Goal: Transaction & Acquisition: Purchase product/service

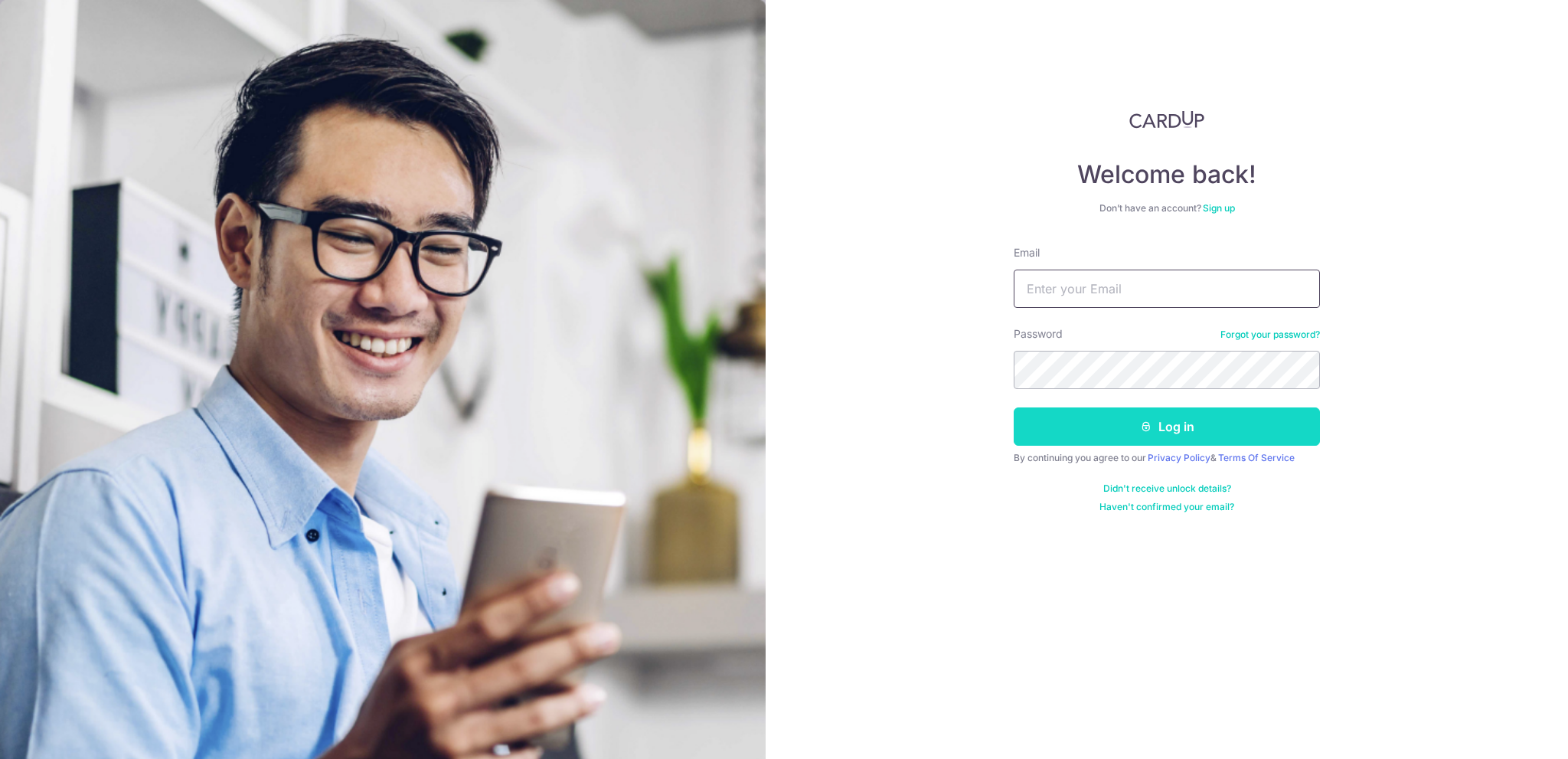
type input "[EMAIL_ADDRESS][DOMAIN_NAME]"
click at [1192, 414] on button "Log in" at bounding box center [1166, 426] width 306 height 38
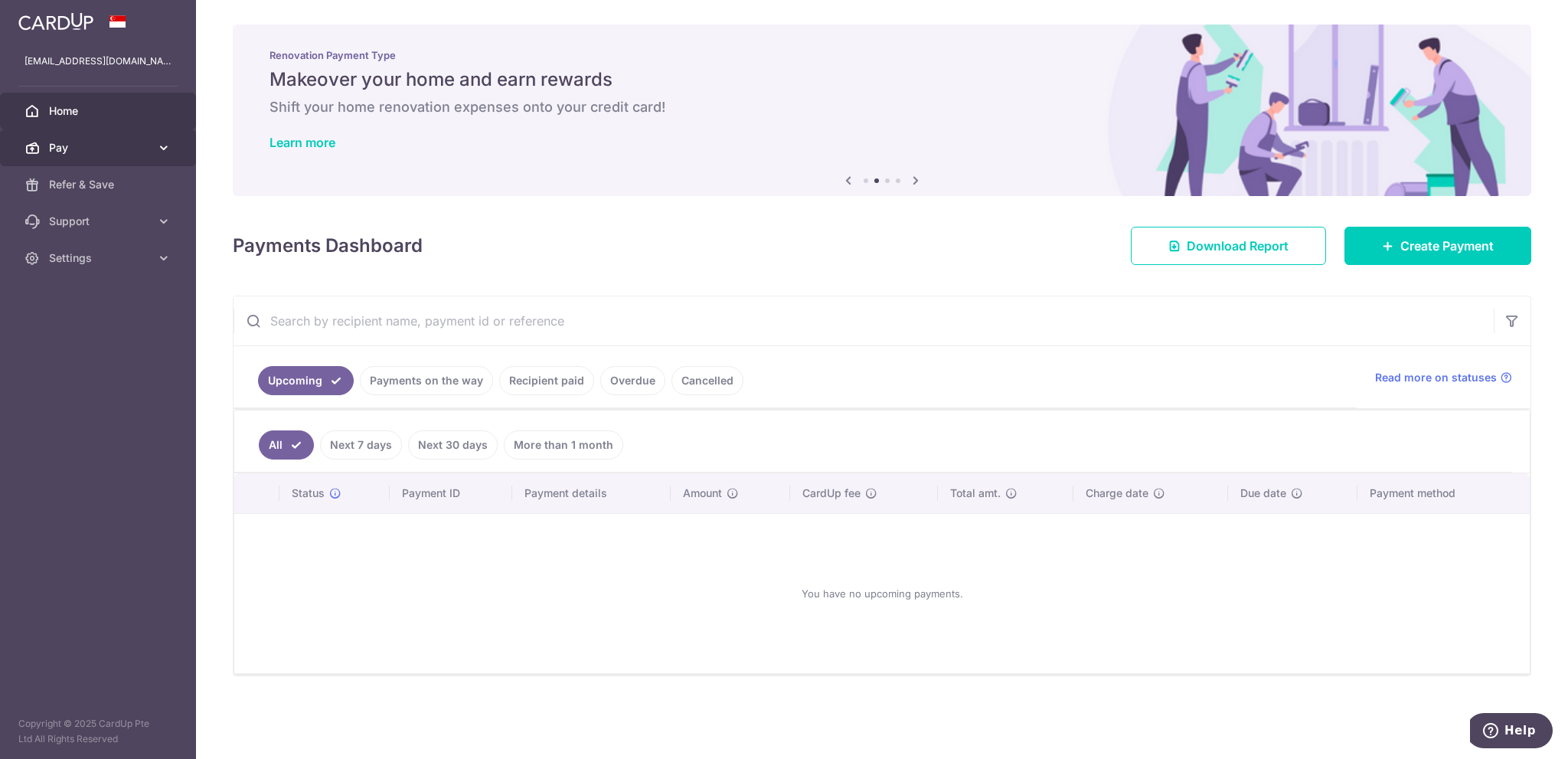
click at [166, 148] on icon at bounding box center [163, 148] width 15 height 15
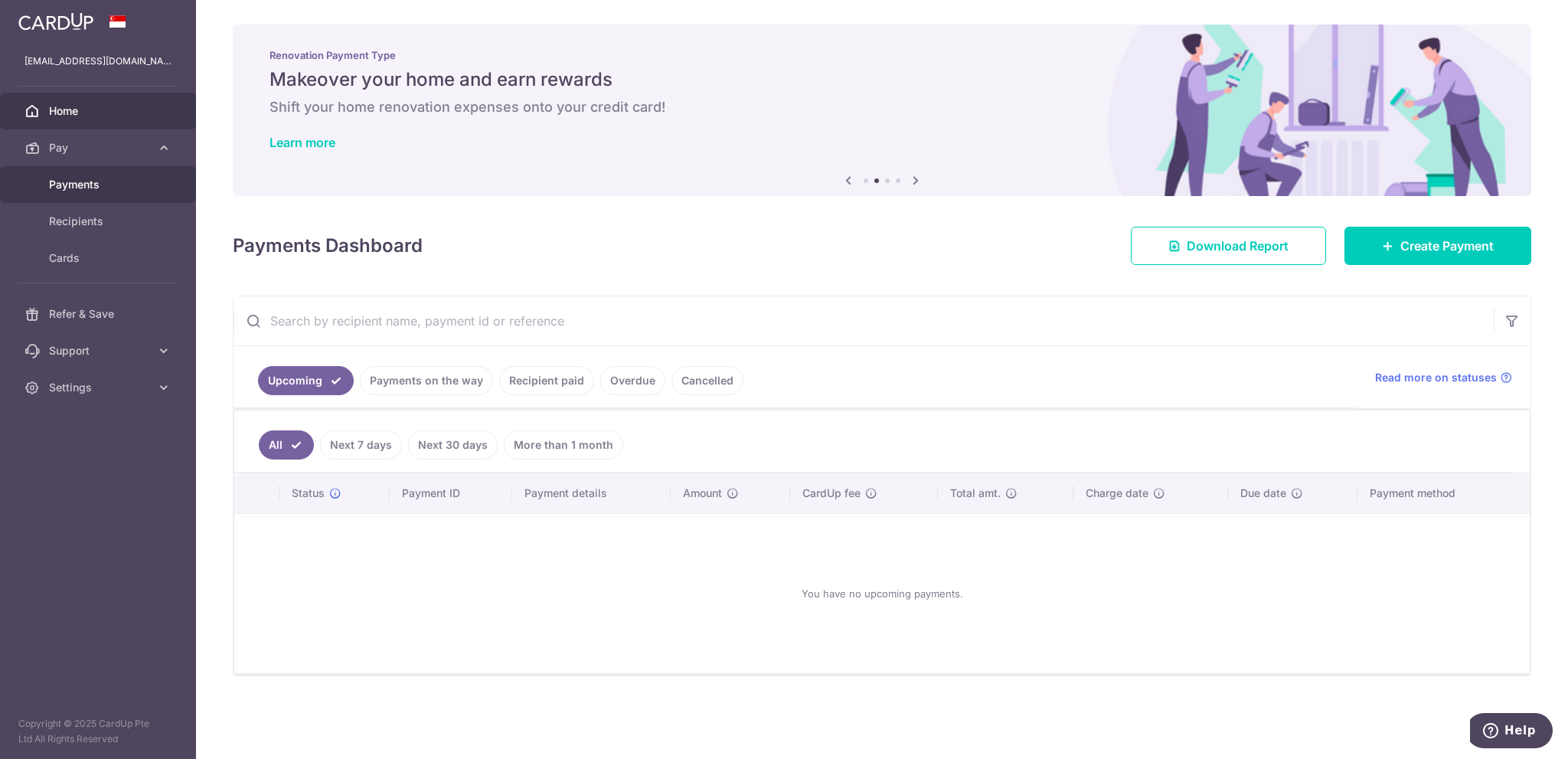
click at [76, 192] on link "Payments" at bounding box center [98, 184] width 196 height 36
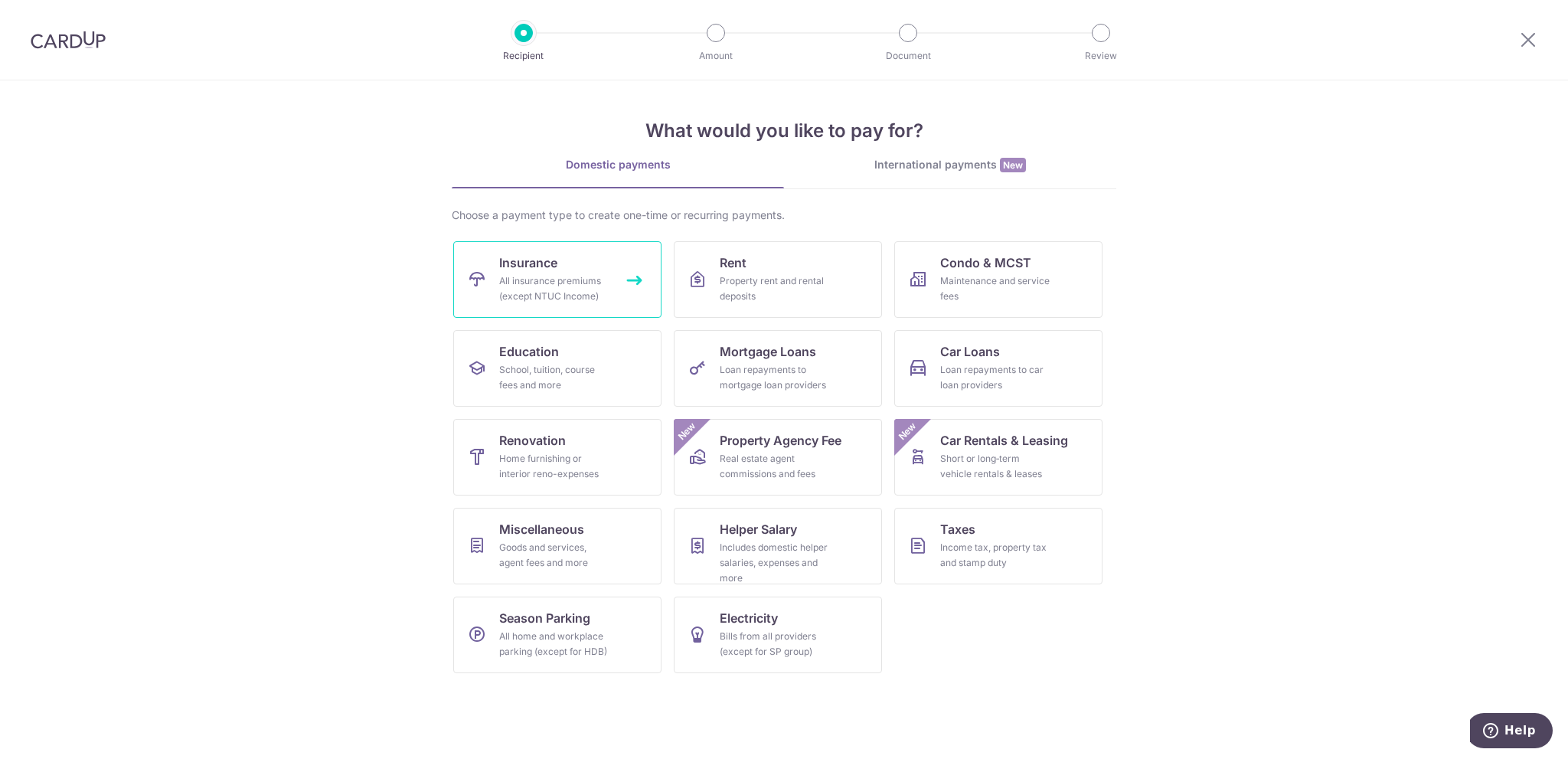
click at [533, 276] on div "All insurance premiums (except NTUC Income)" at bounding box center [554, 289] width 110 height 30
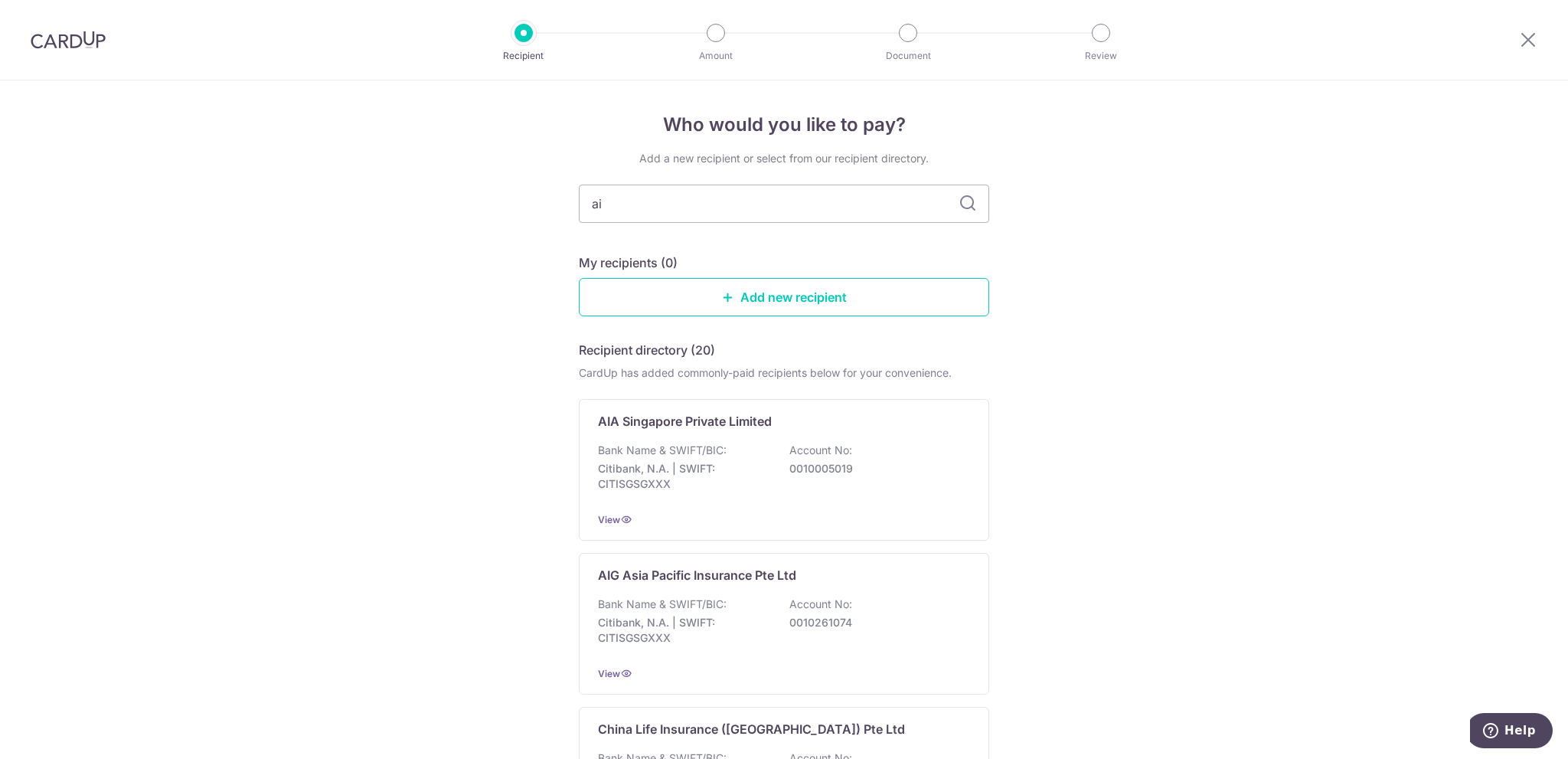
type input "aia"
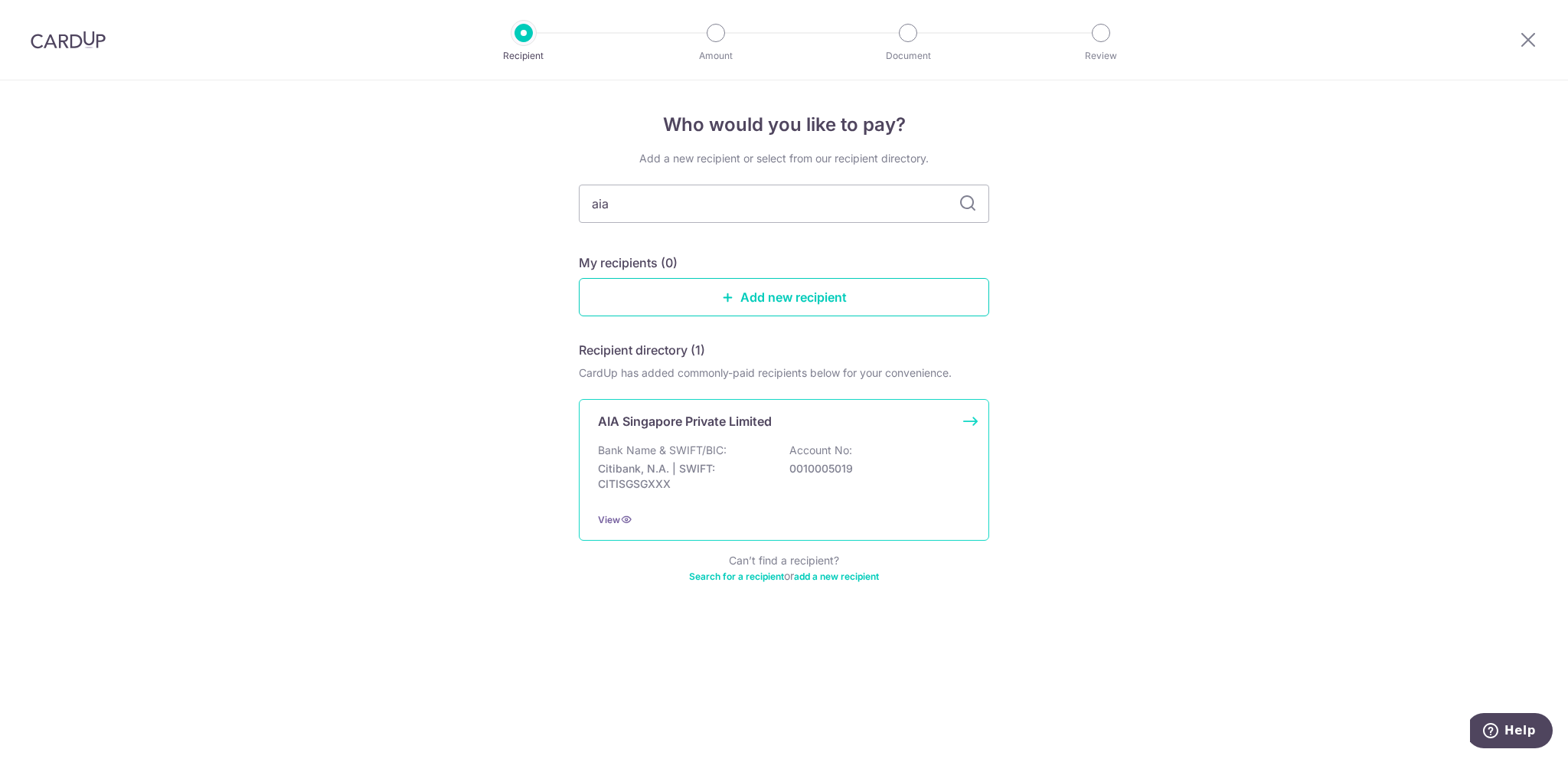
click at [736, 416] on p "AIA Singapore Private Limited" at bounding box center [685, 421] width 174 height 19
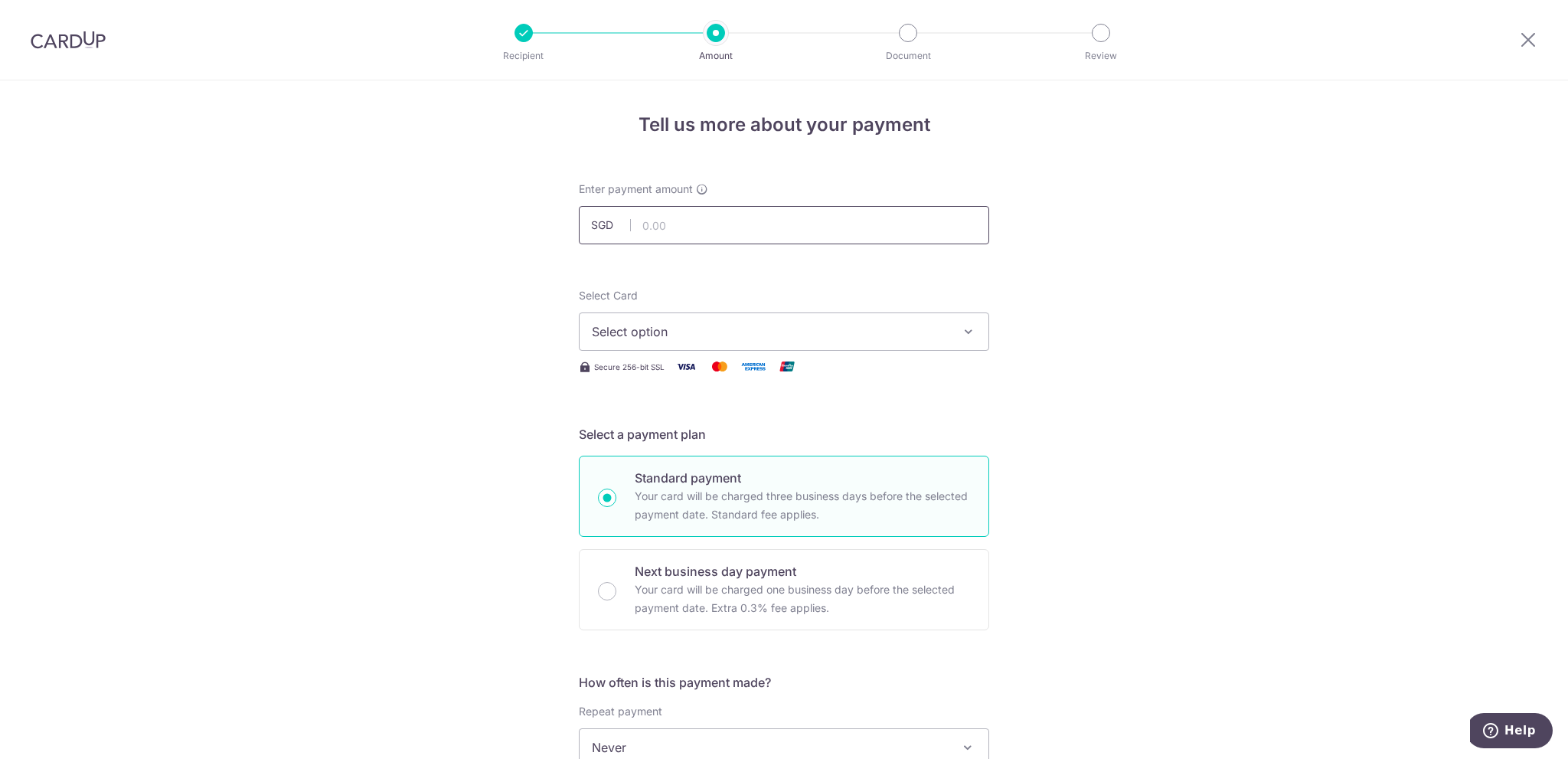
click at [668, 216] on input "text" at bounding box center [784, 225] width 410 height 38
click at [653, 346] on button "Select option" at bounding box center [784, 332] width 410 height 38
click at [377, 364] on div "Tell us more about your payment Enter payment amount SGD Select Card Select opt…" at bounding box center [784, 772] width 1568 height 1386
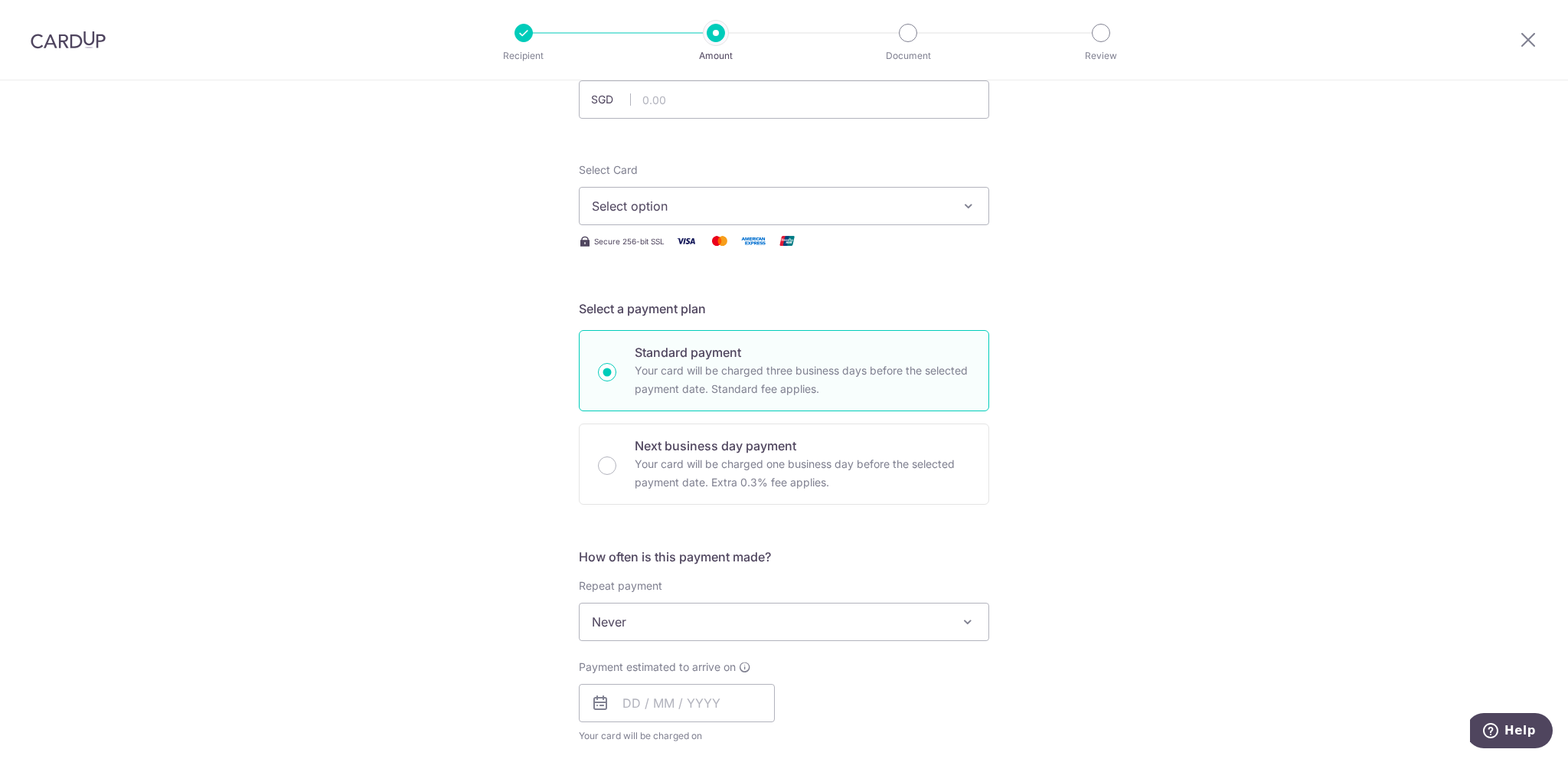
scroll to position [153, 0]
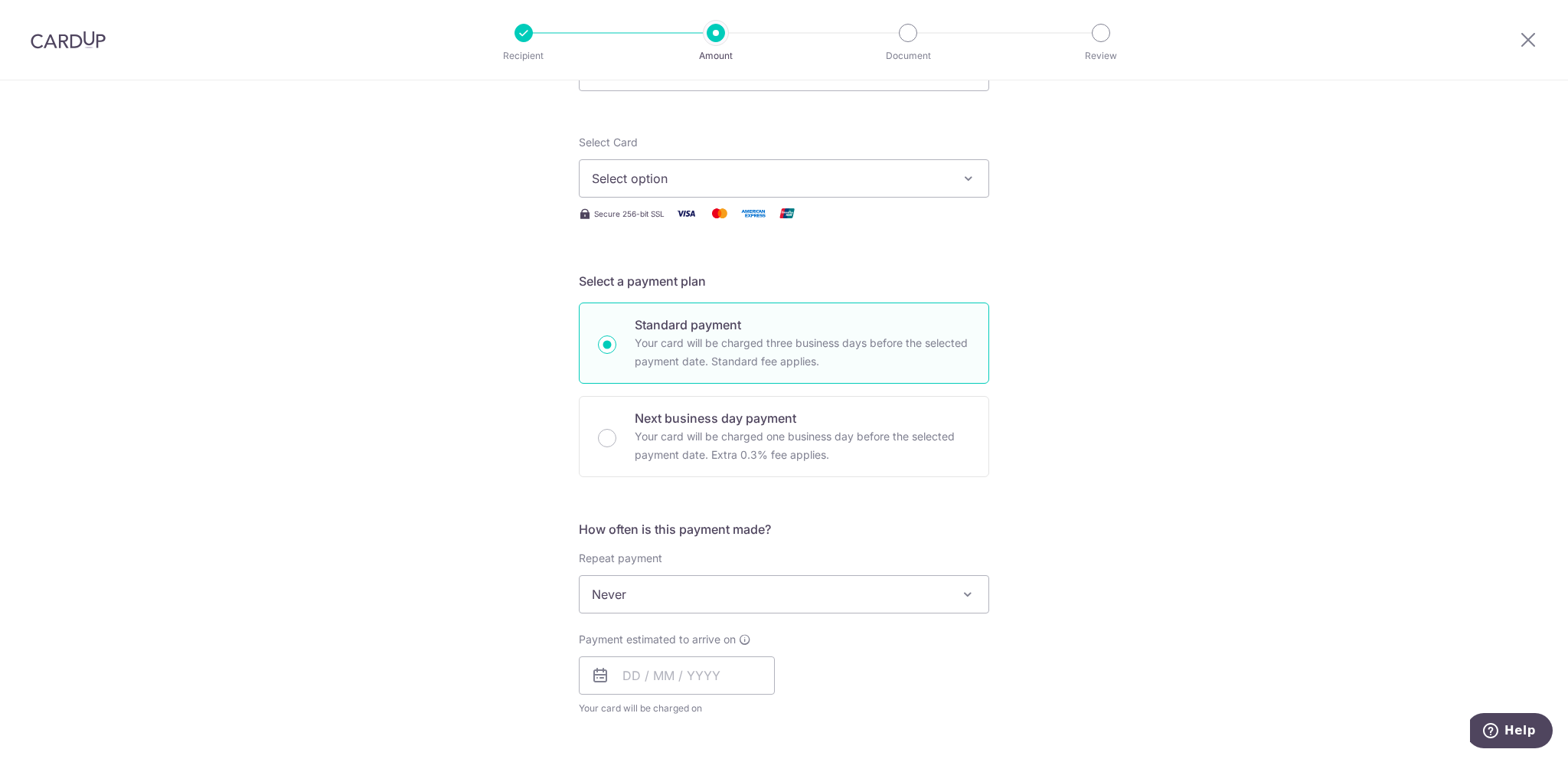
click at [702, 594] on span "Never" at bounding box center [784, 594] width 409 height 36
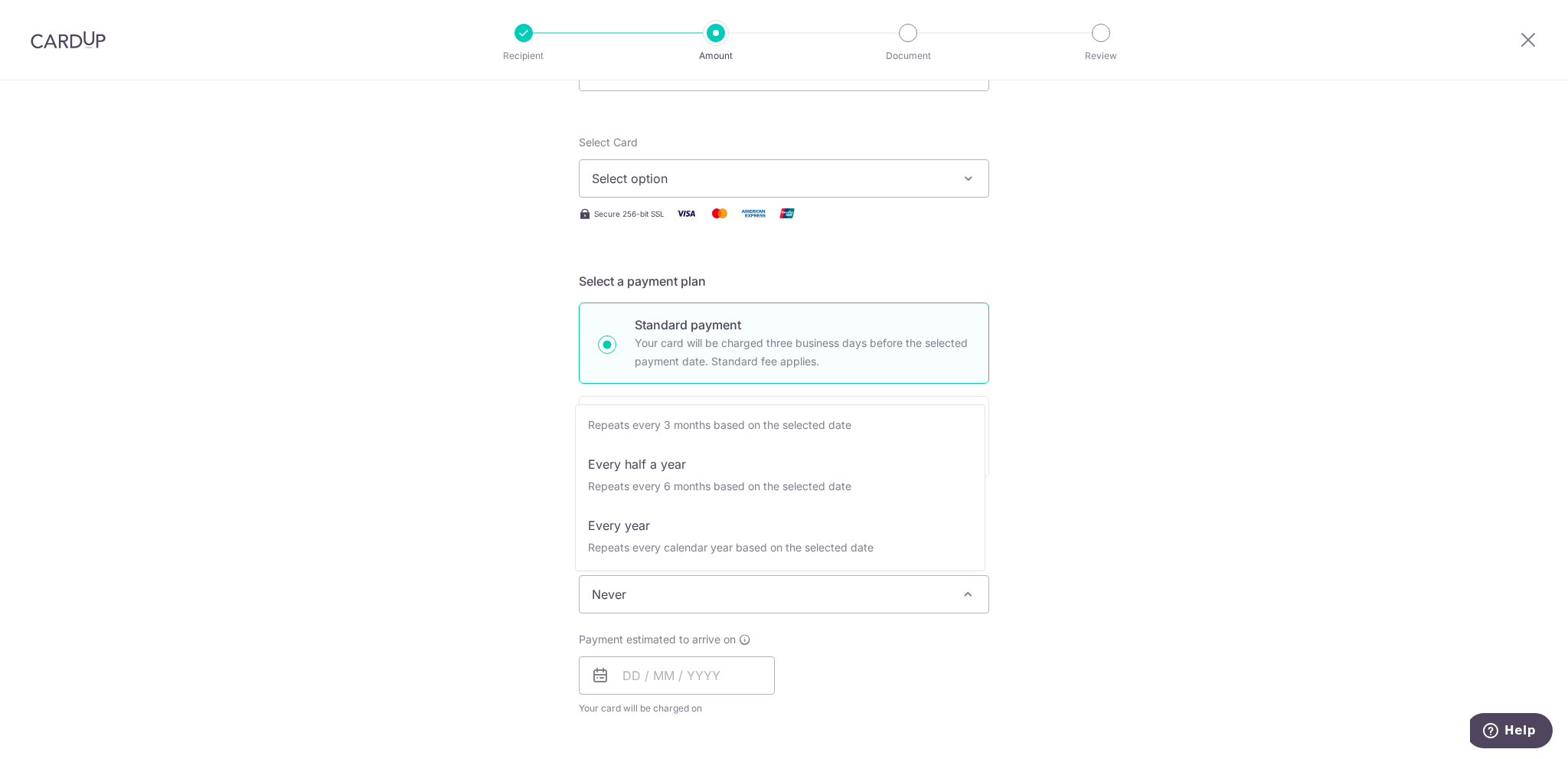
scroll to position [214, 0]
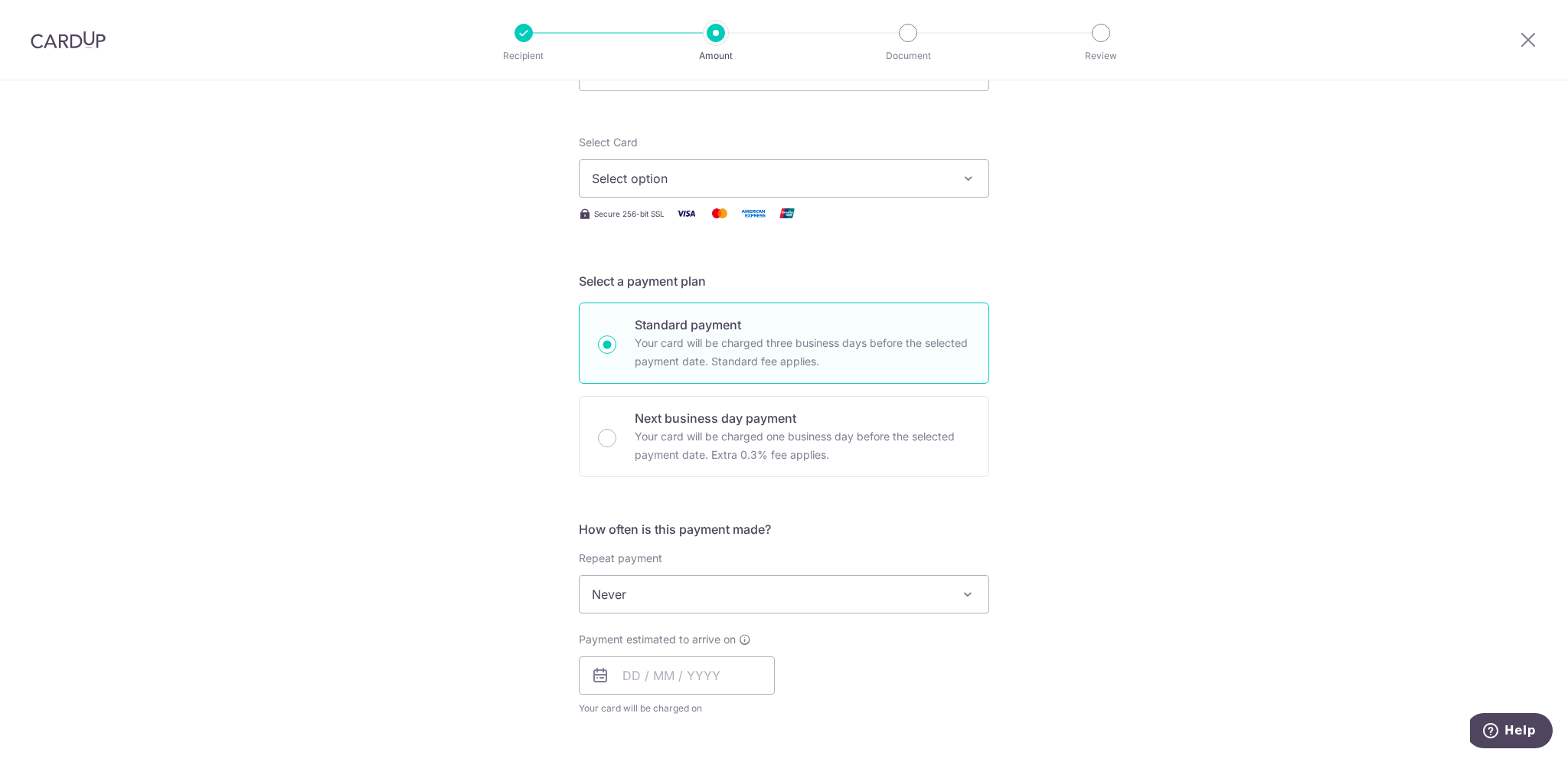
click at [522, 539] on div "Tell us more about your payment Enter payment amount SGD Select Card Select opt…" at bounding box center [784, 619] width 1568 height 1386
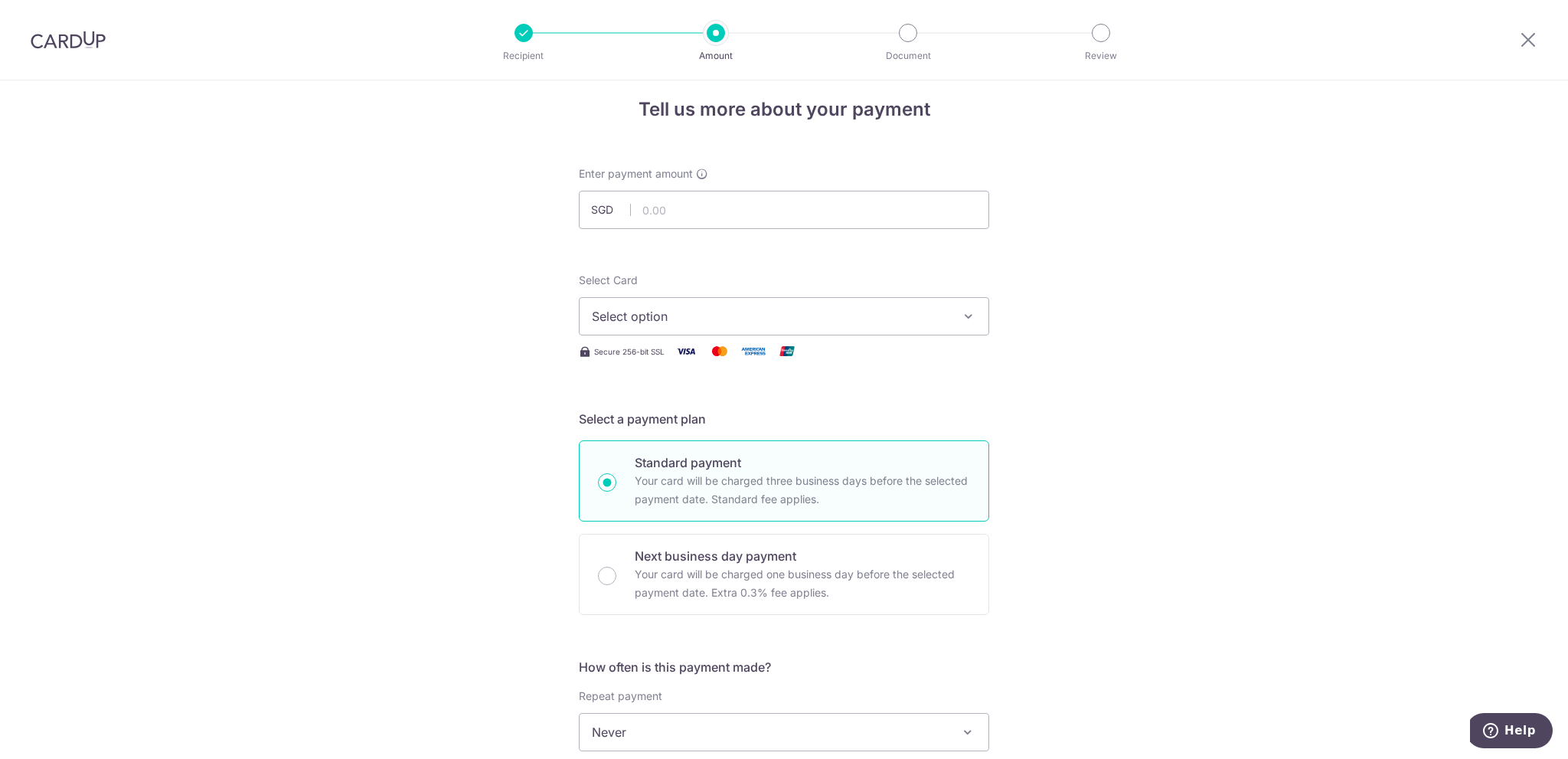
scroll to position [0, 0]
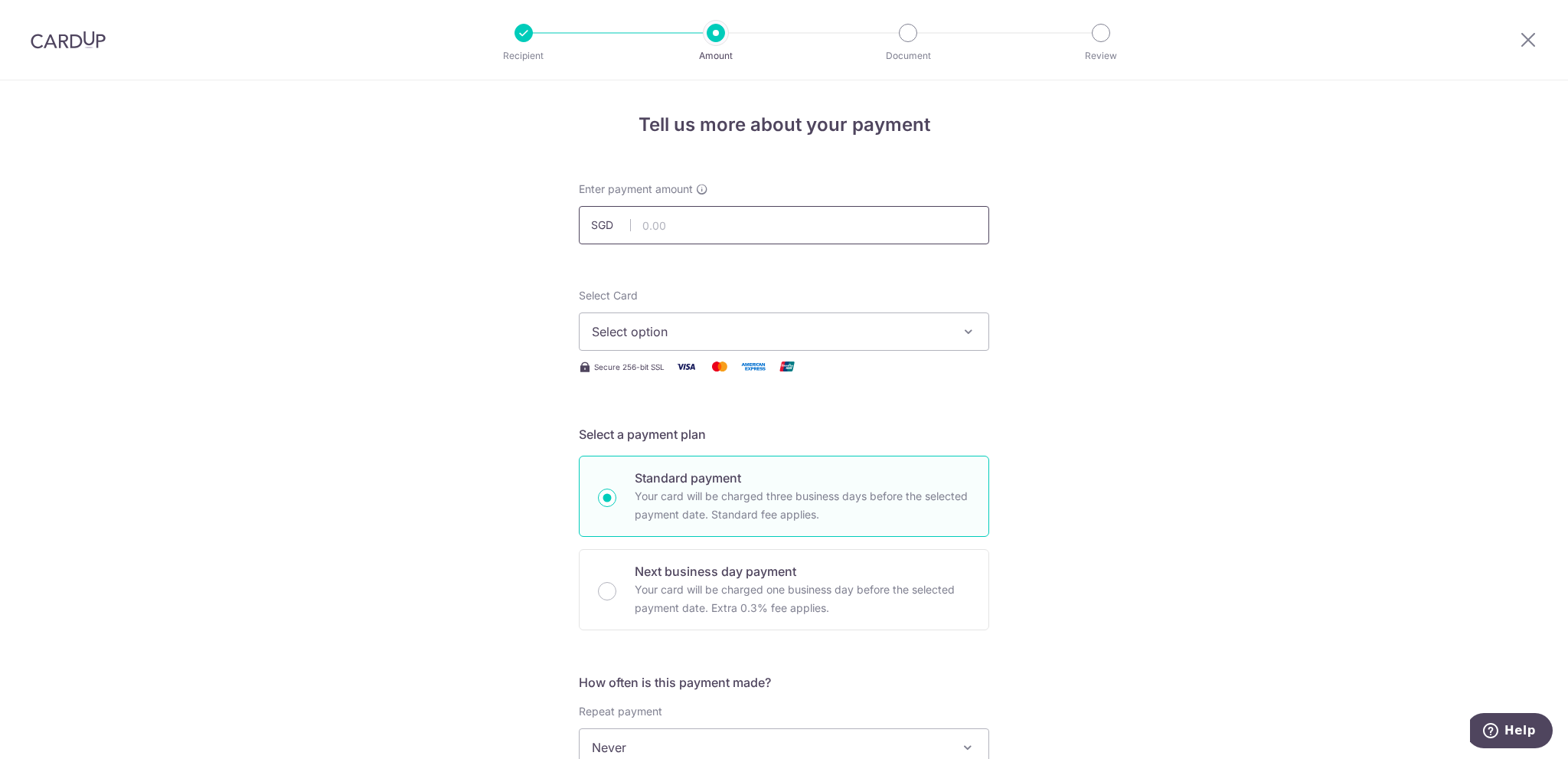
click at [671, 225] on input "text" at bounding box center [784, 225] width 410 height 38
click at [662, 224] on input "text" at bounding box center [784, 225] width 410 height 38
type input "1,226.25"
click at [529, 255] on div "Tell us more about your payment Enter payment amount SGD 1,226.25 1226.25 Selec…" at bounding box center [784, 772] width 1568 height 1386
click at [679, 339] on span "Select option" at bounding box center [770, 332] width 357 height 19
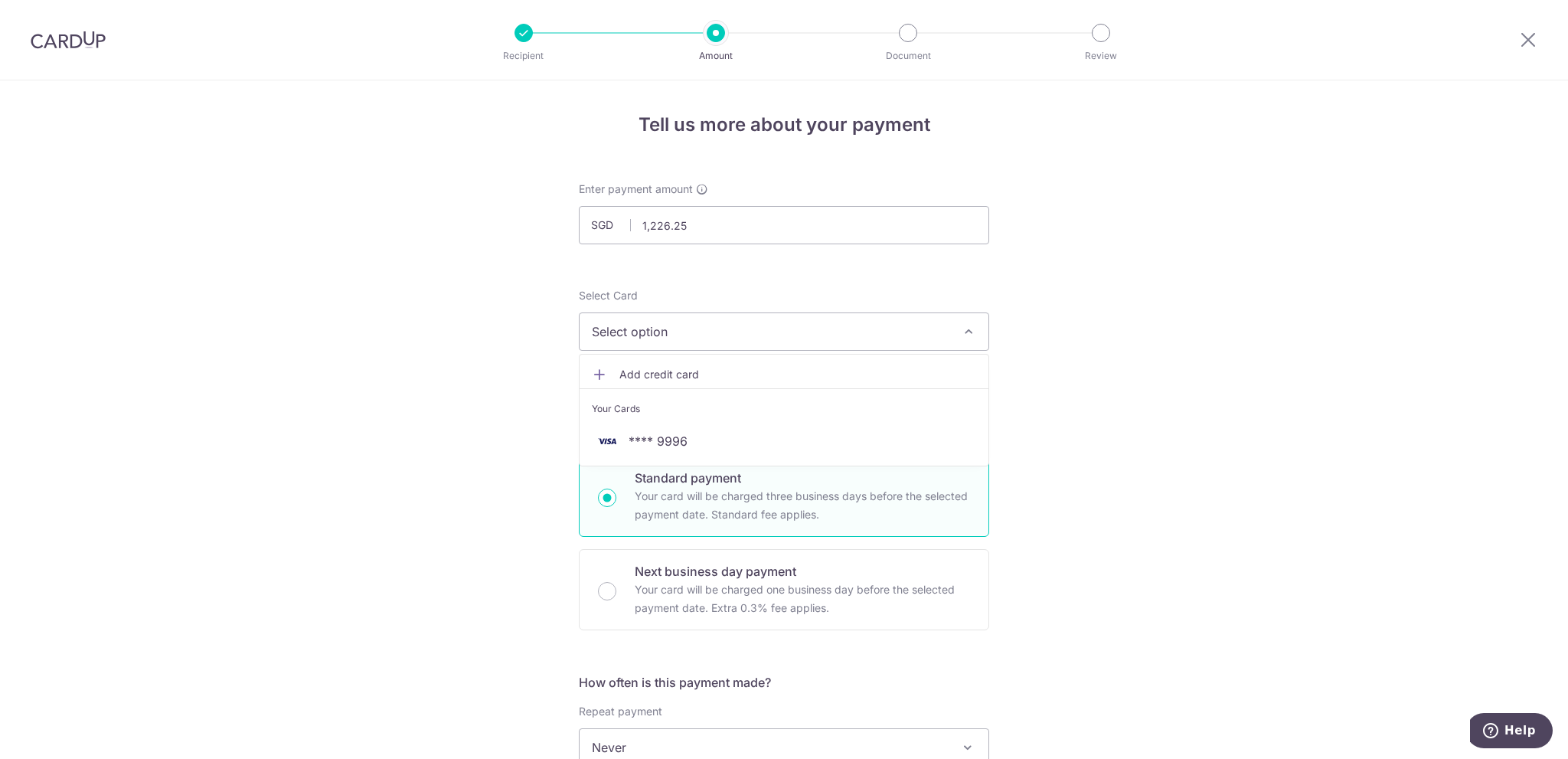
click at [672, 364] on link "Add credit card" at bounding box center [784, 374] width 409 height 28
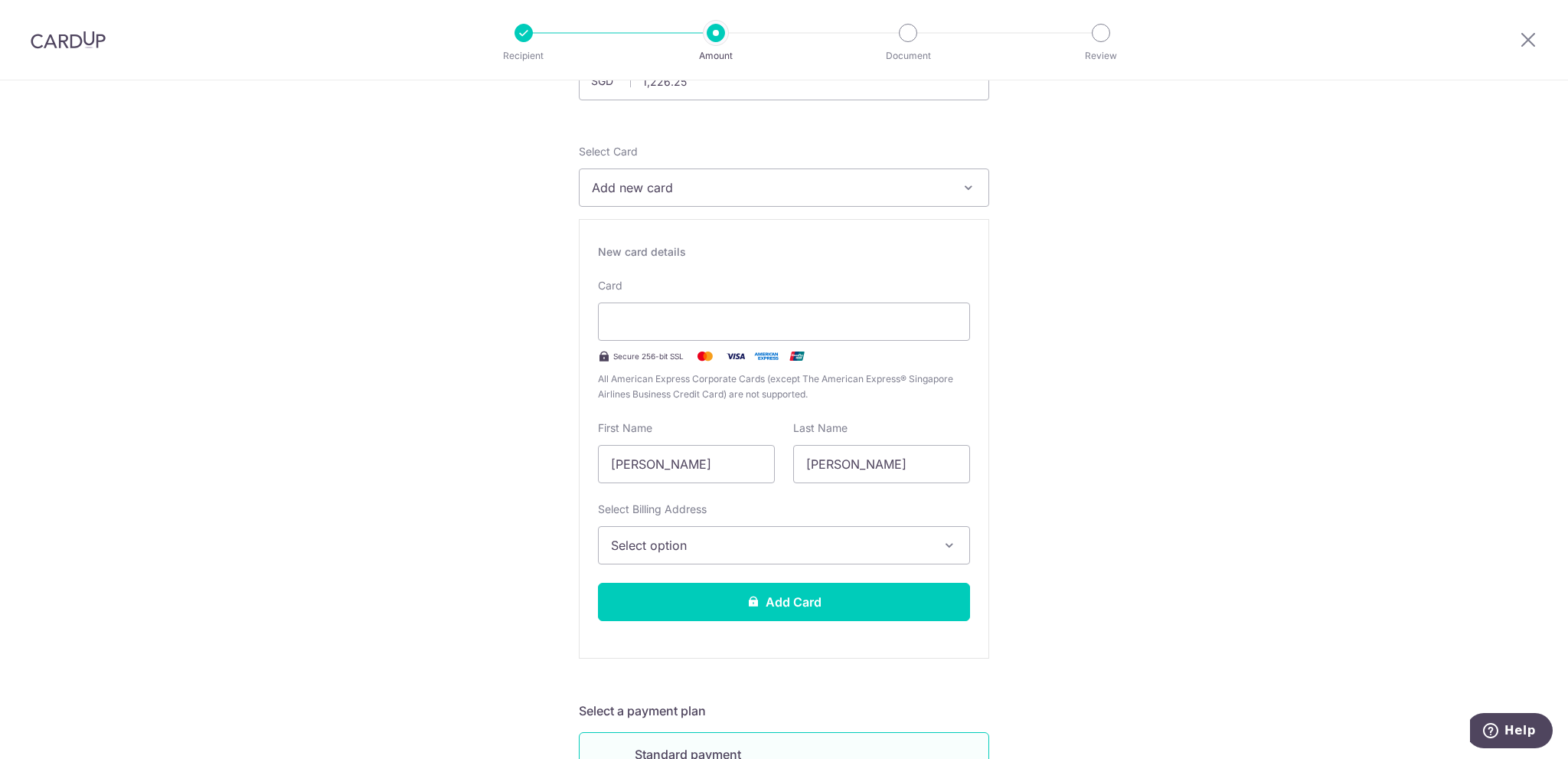
scroll to position [153, 0]
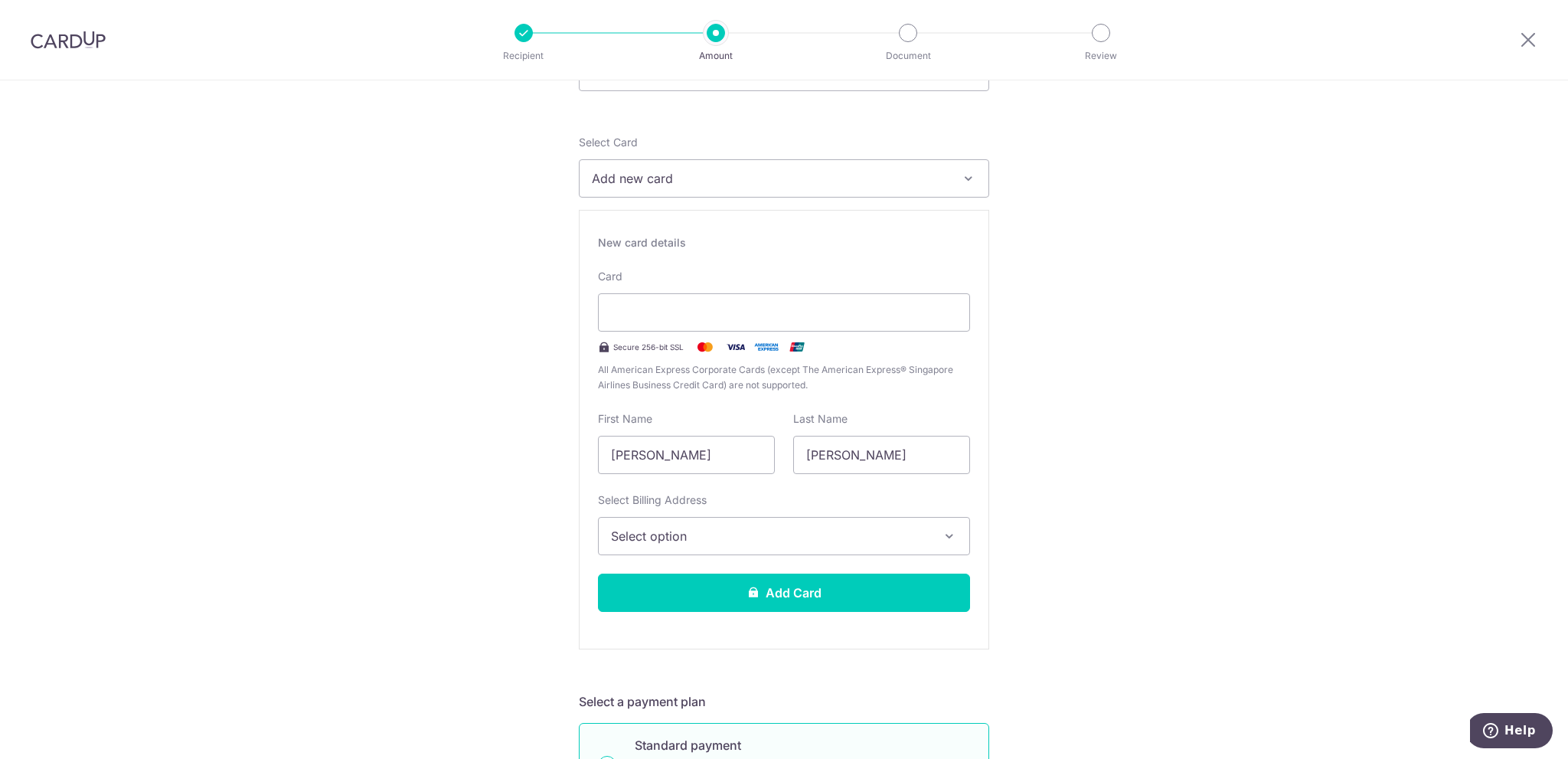
click at [694, 542] on span "Select option" at bounding box center [770, 536] width 319 height 19
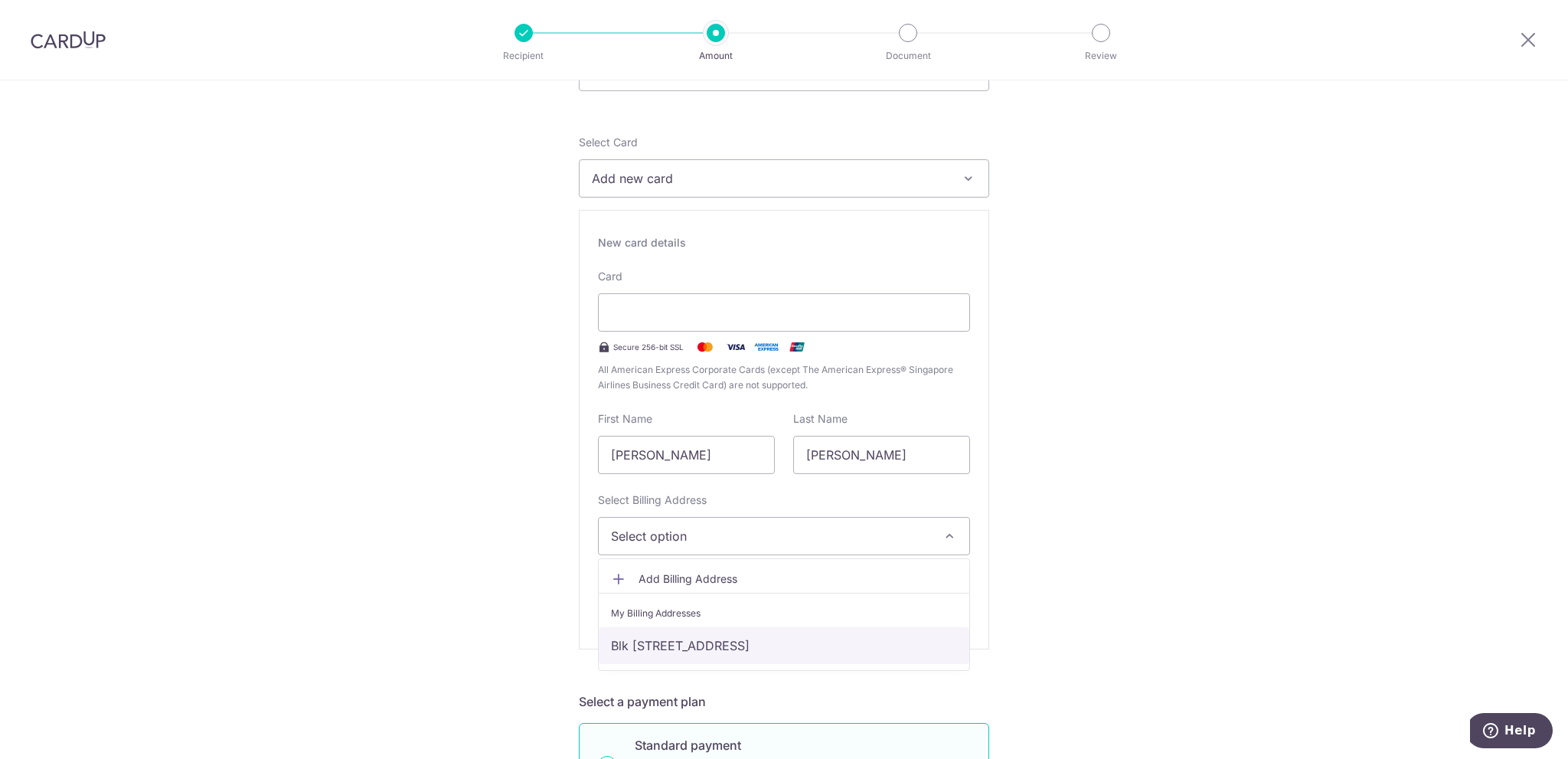
click at [696, 646] on link "Blk 158A, #14-699, Rivervale Cresent, Singapore, Singapore-541158" at bounding box center [784, 645] width 370 height 36
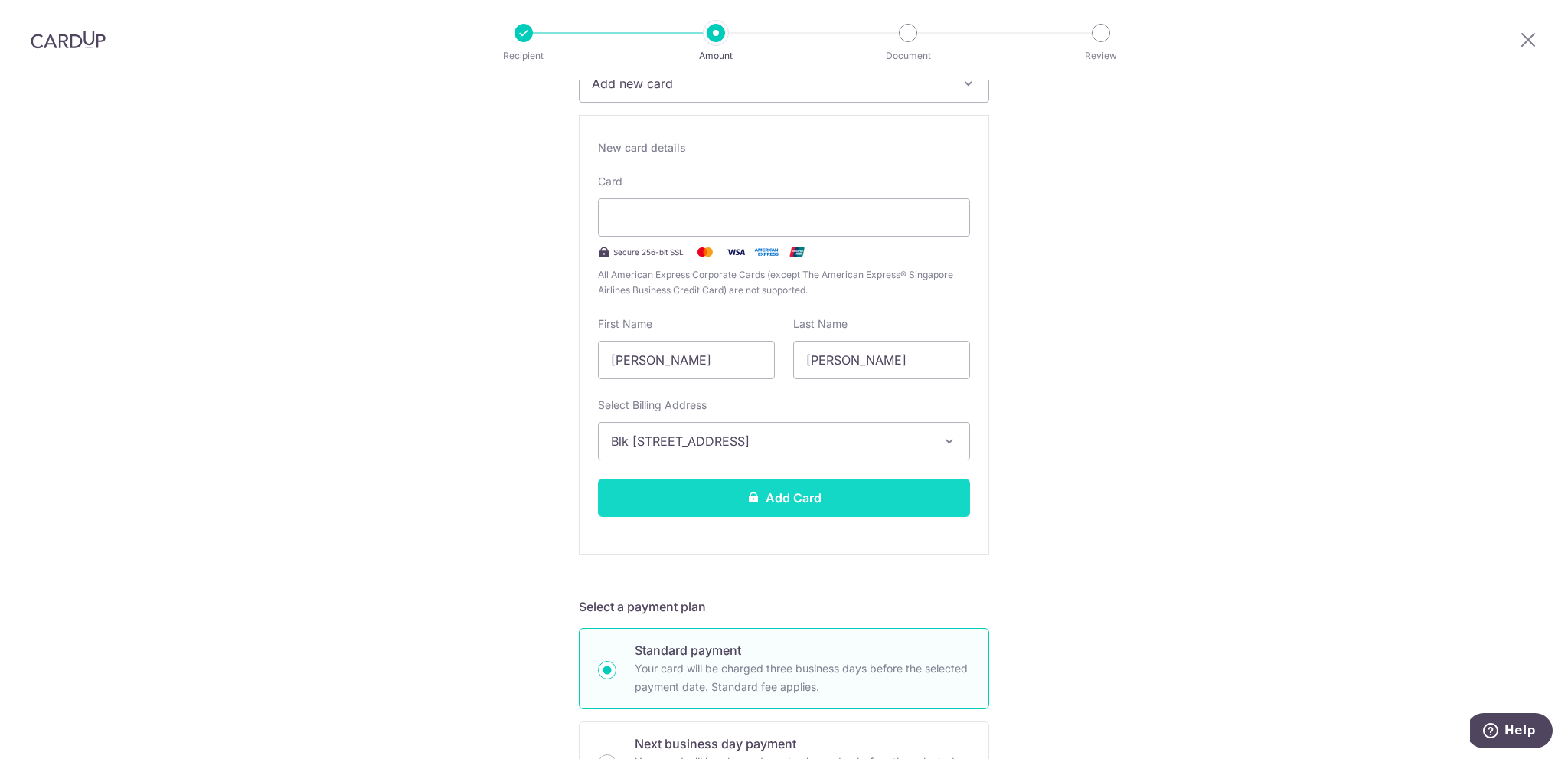
scroll to position [230, 0]
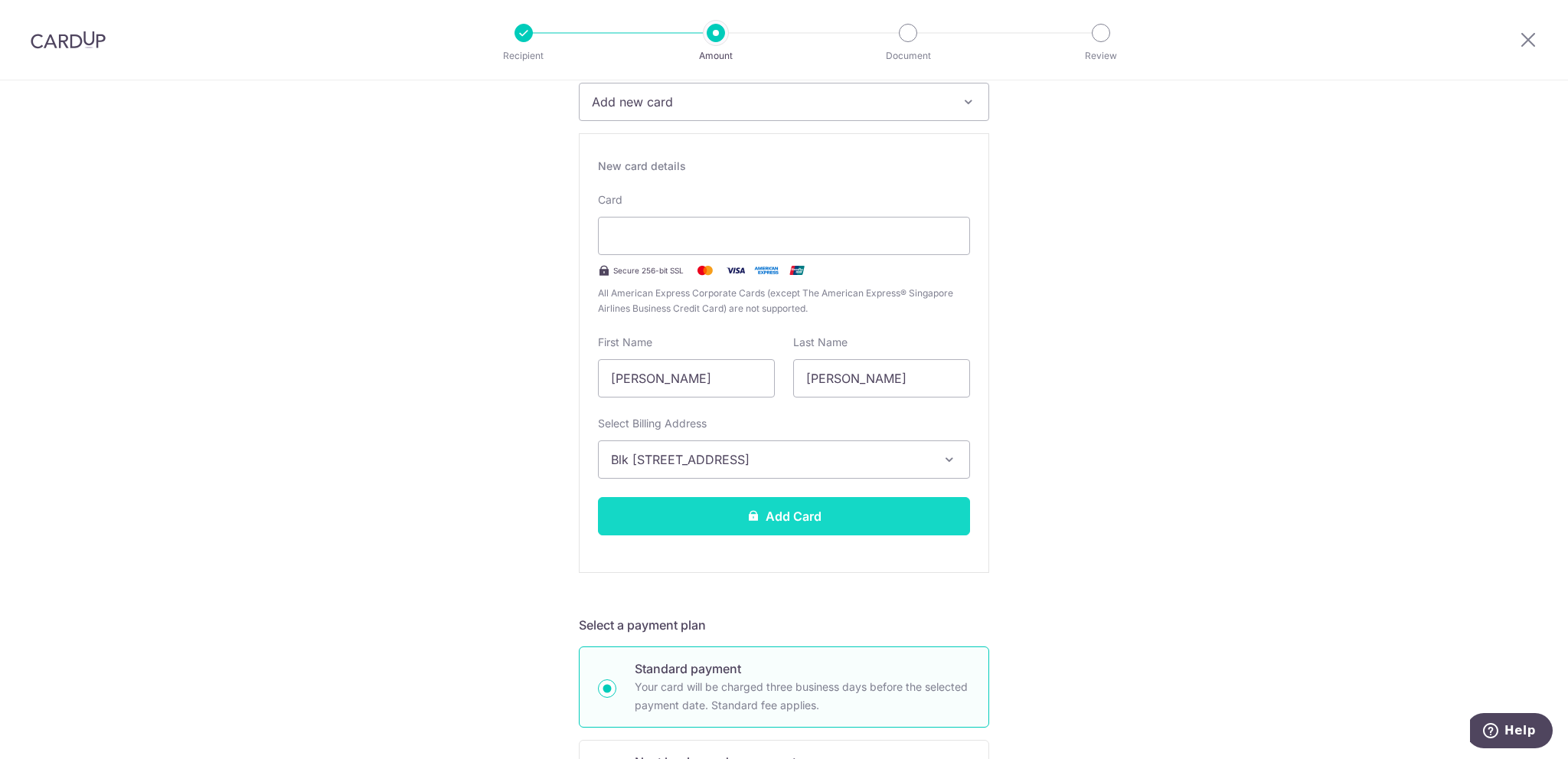
click at [639, 529] on button "Add Card" at bounding box center [784, 515] width 372 height 38
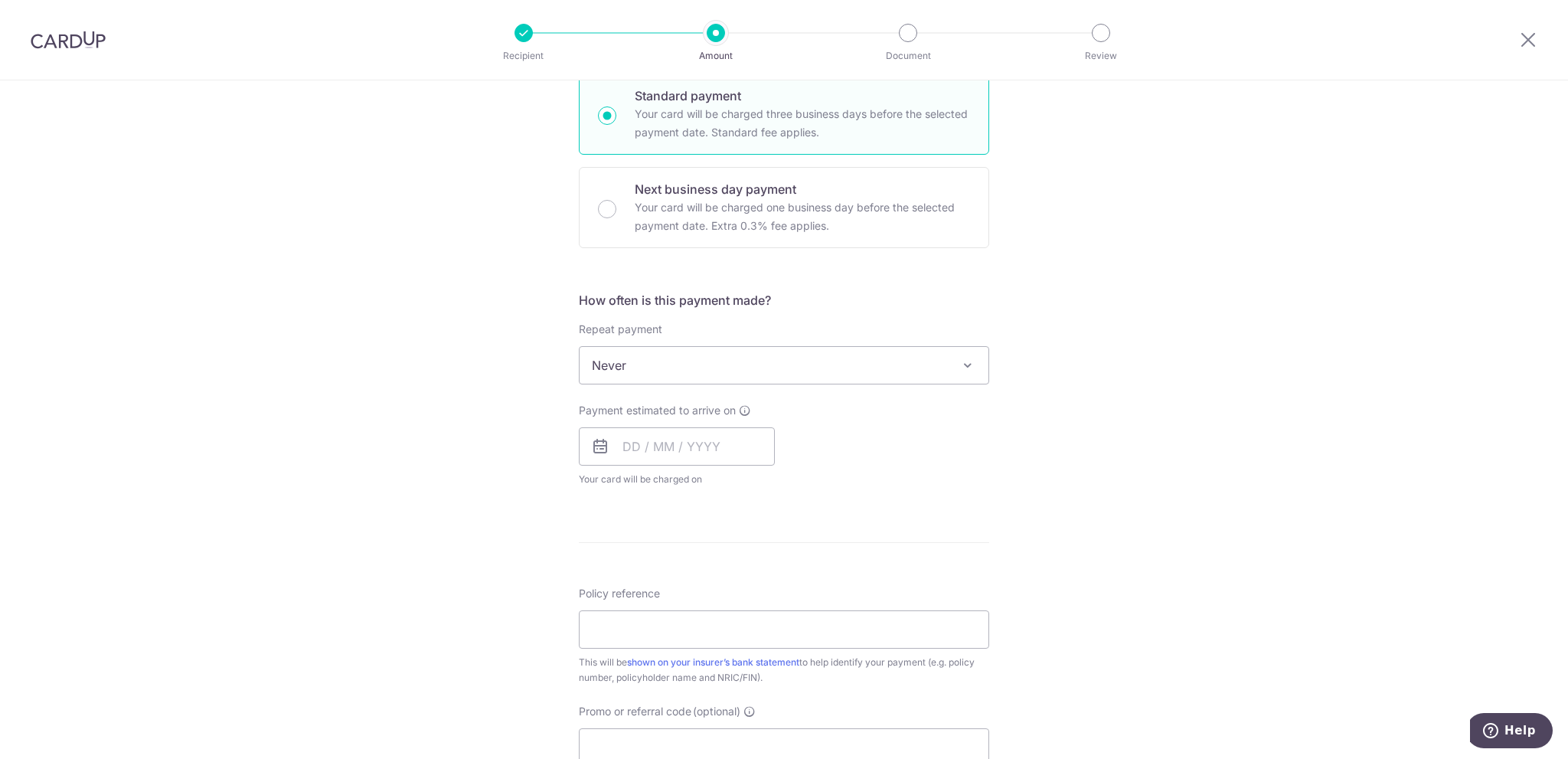
scroll to position [843, 0]
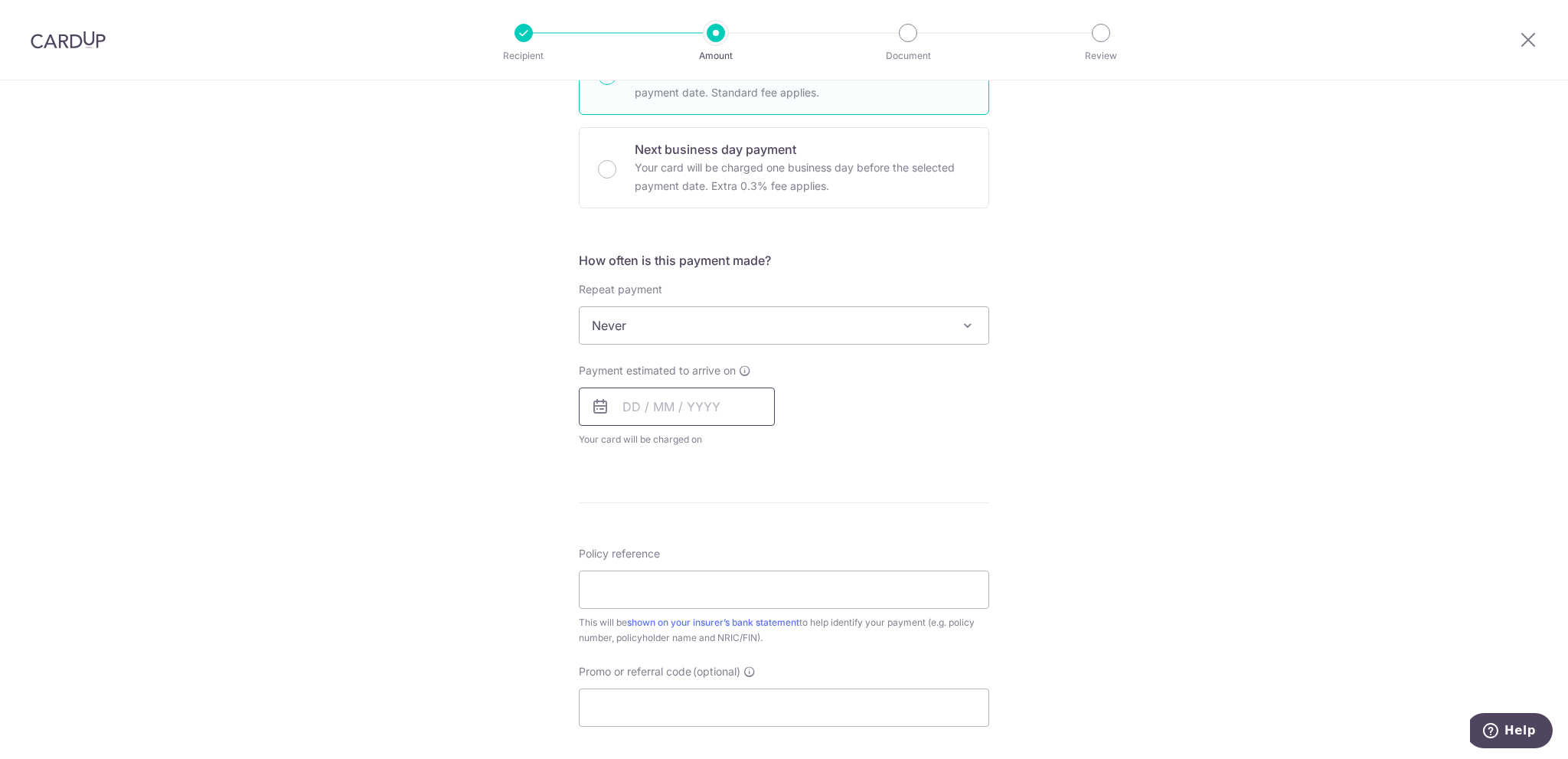
click at [625, 408] on input "text" at bounding box center [677, 406] width 196 height 38
click at [726, 546] on link "11" at bounding box center [733, 547] width 25 height 25
type input "[DATE]"
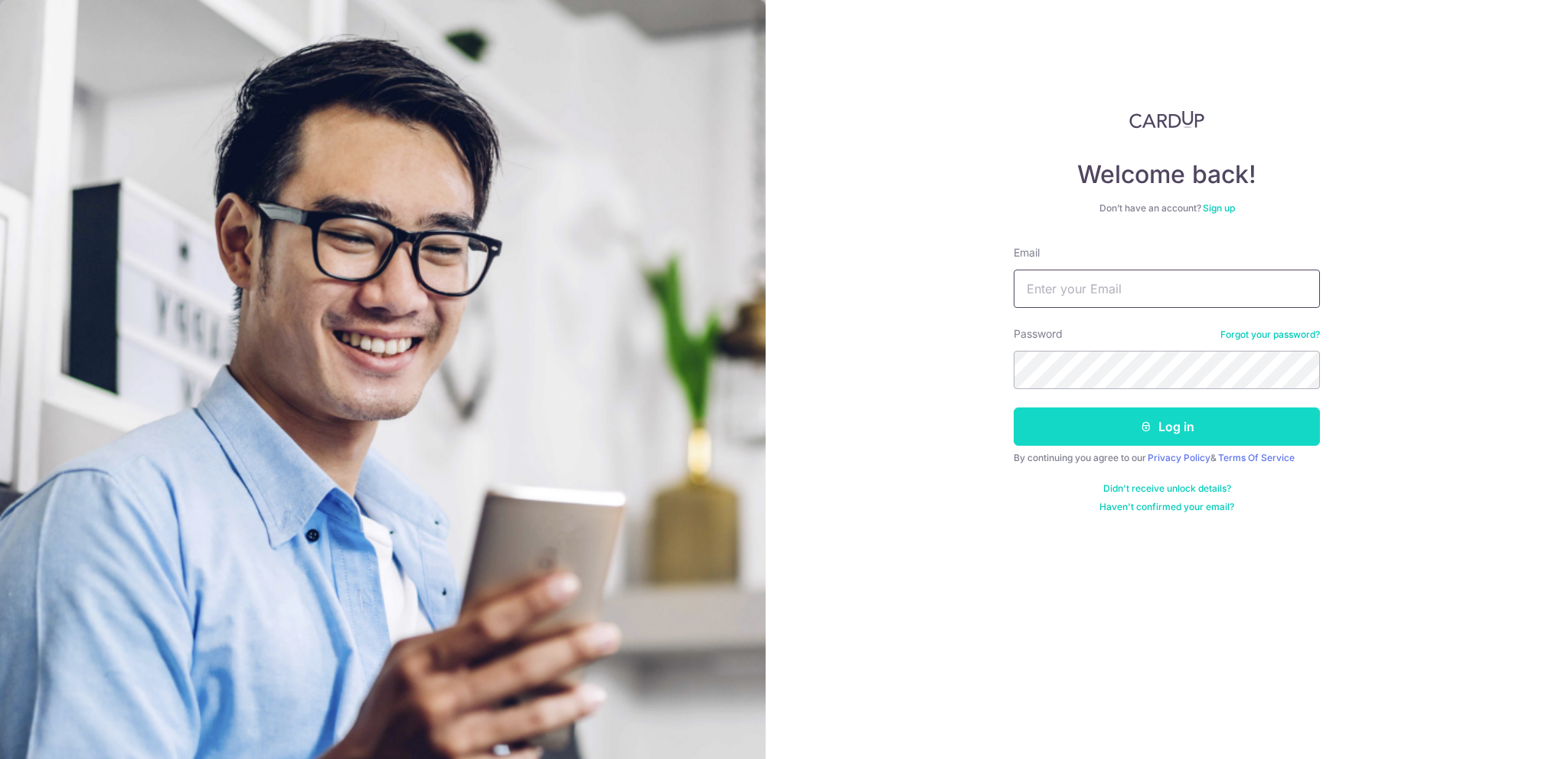
type input "naruto_jianlin@msn.com"
click at [1111, 436] on button "Log in" at bounding box center [1166, 426] width 306 height 38
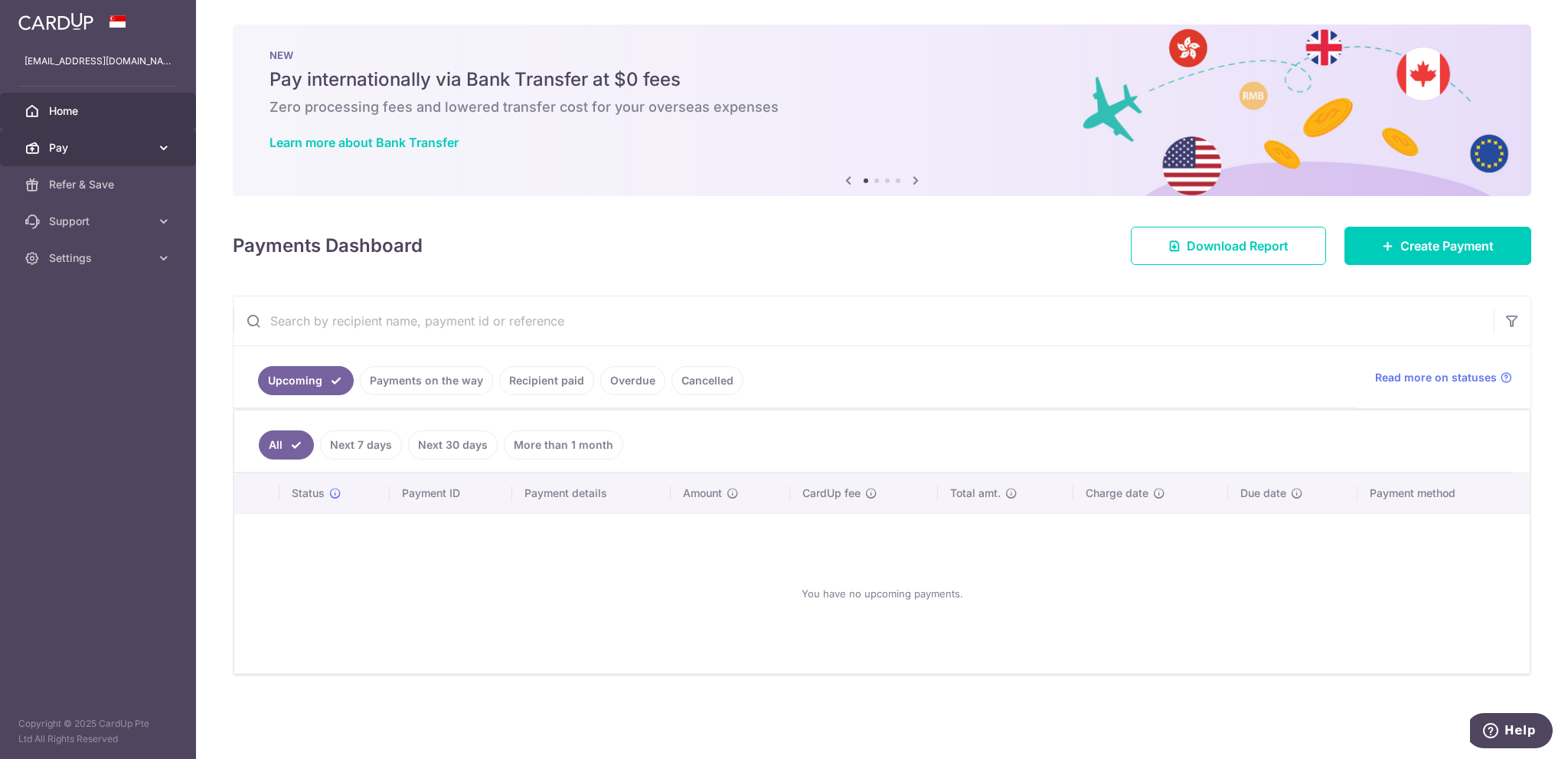
click at [92, 141] on span "Pay" at bounding box center [99, 148] width 101 height 15
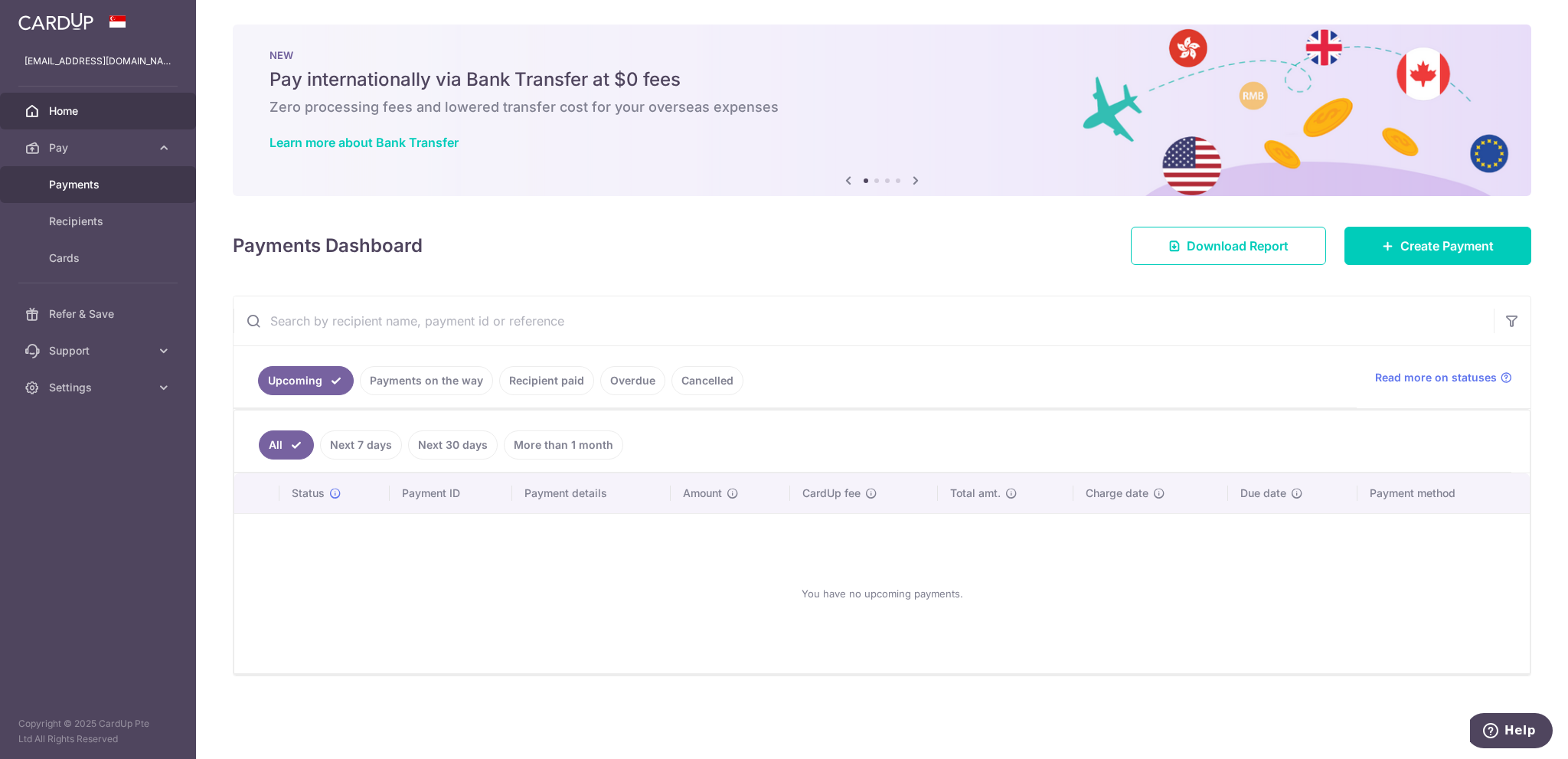
click at [84, 194] on link "Payments" at bounding box center [98, 184] width 196 height 36
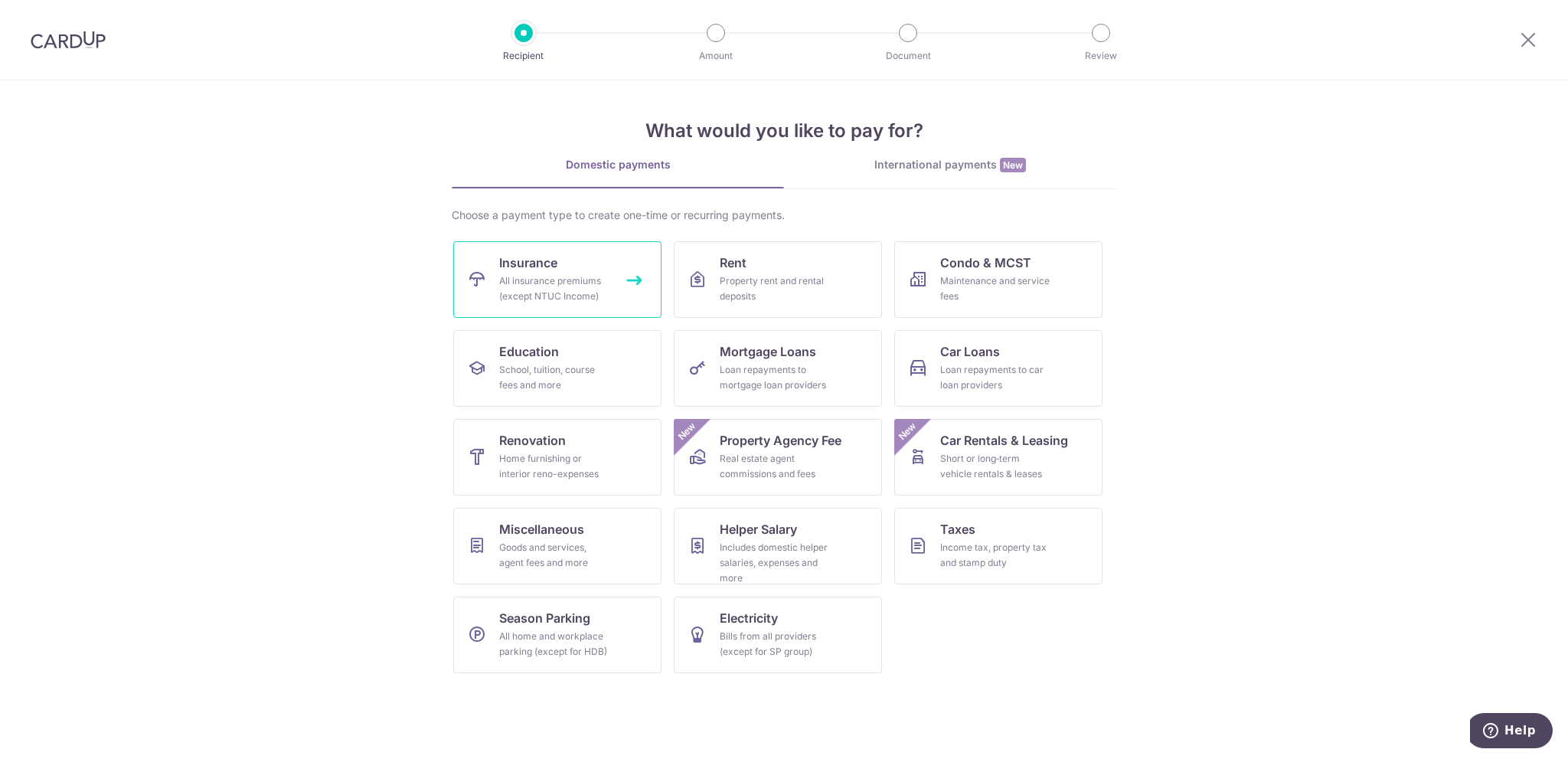
click at [607, 275] on div "All insurance premiums (except NTUC Income)" at bounding box center [554, 289] width 110 height 30
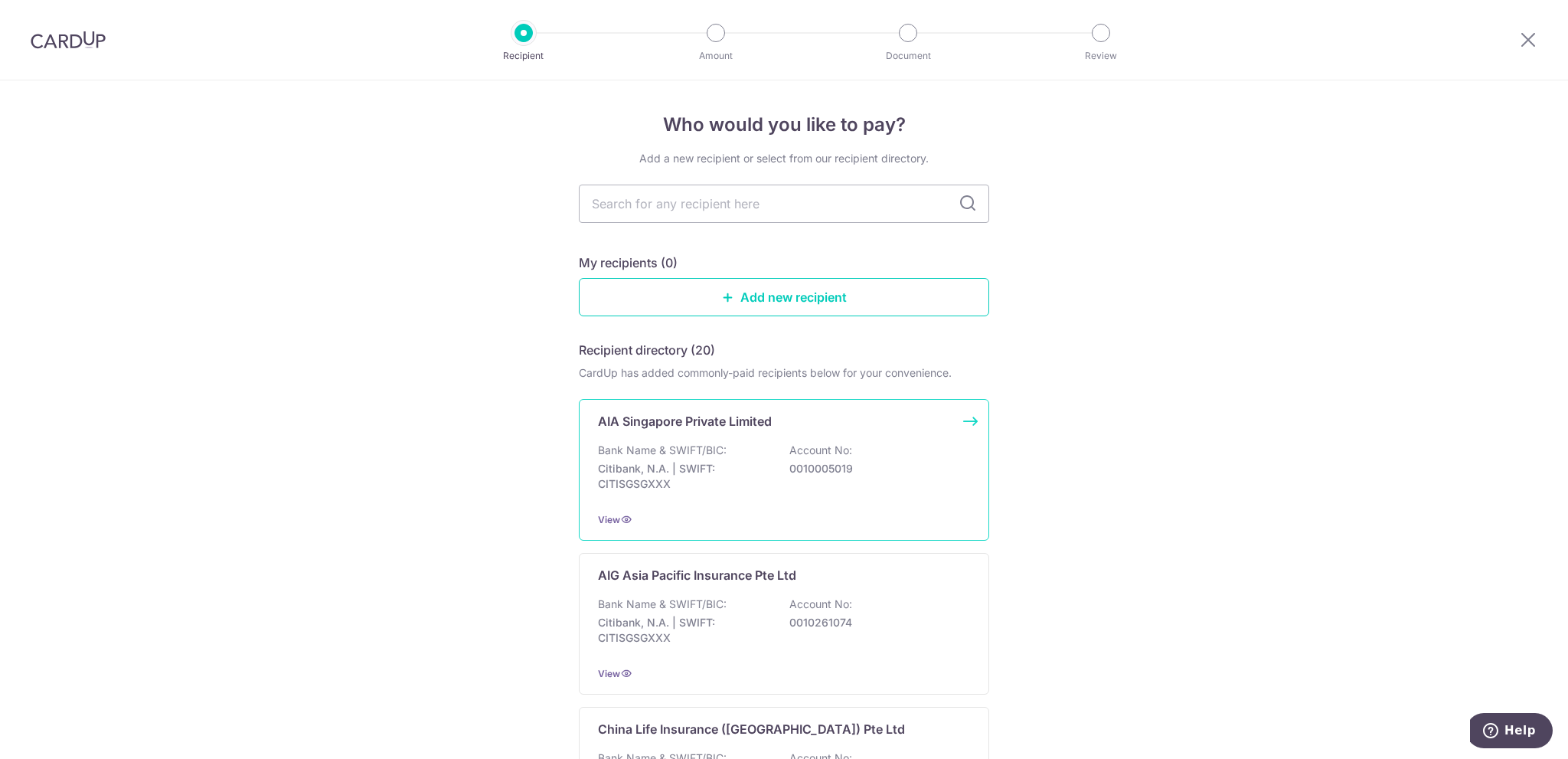
click at [703, 428] on p "AIA Singapore Private Limited" at bounding box center [685, 421] width 174 height 19
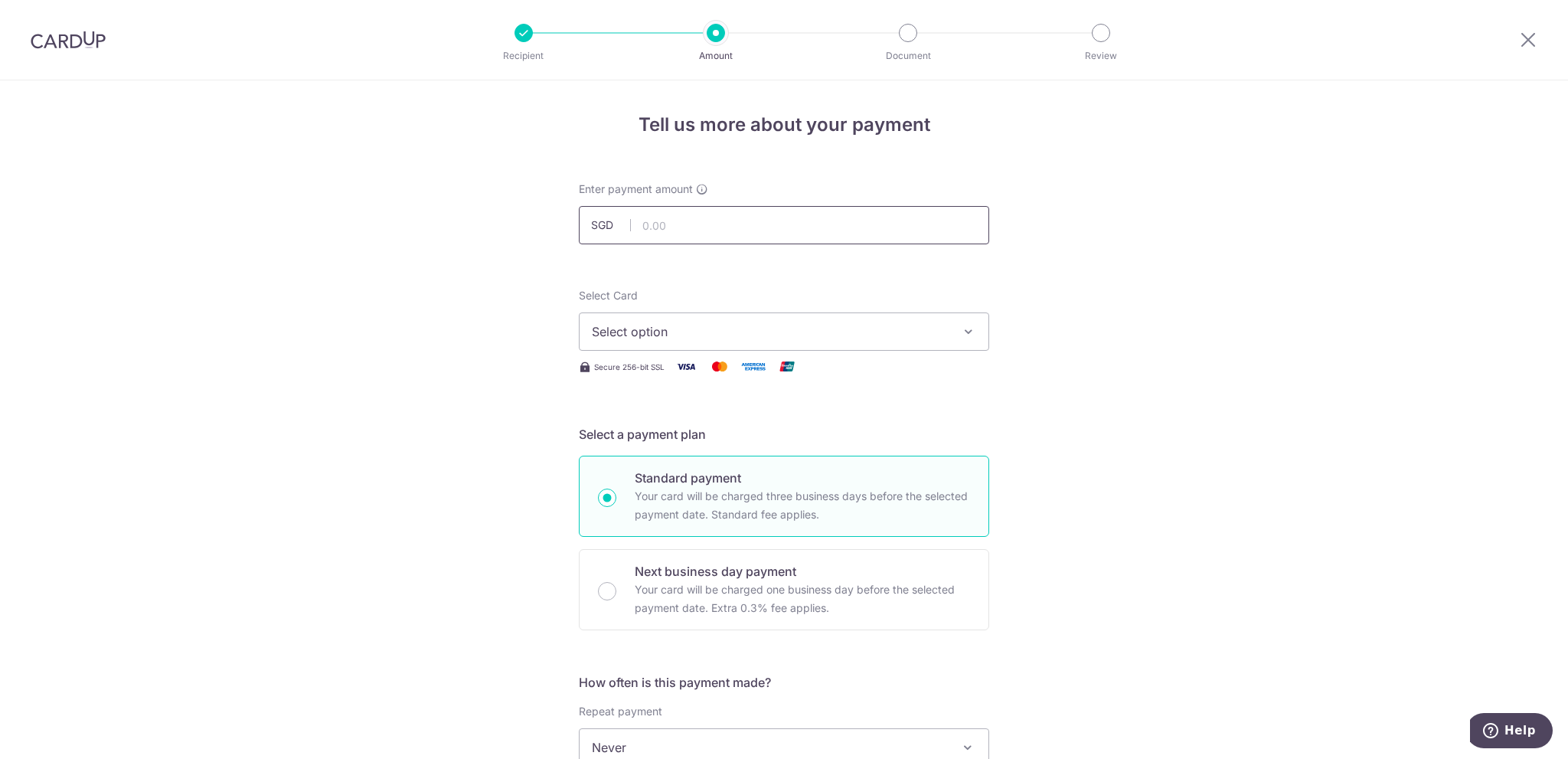
click at [721, 230] on input "text" at bounding box center [784, 225] width 410 height 38
type input "1,226.25"
click at [478, 342] on div "Tell us more about your payment Enter payment amount SGD 1,226.25 1226.25 Selec…" at bounding box center [784, 772] width 1568 height 1386
click at [673, 330] on span "Select option" at bounding box center [770, 332] width 357 height 19
click at [672, 374] on span "Add credit card" at bounding box center [798, 374] width 357 height 15
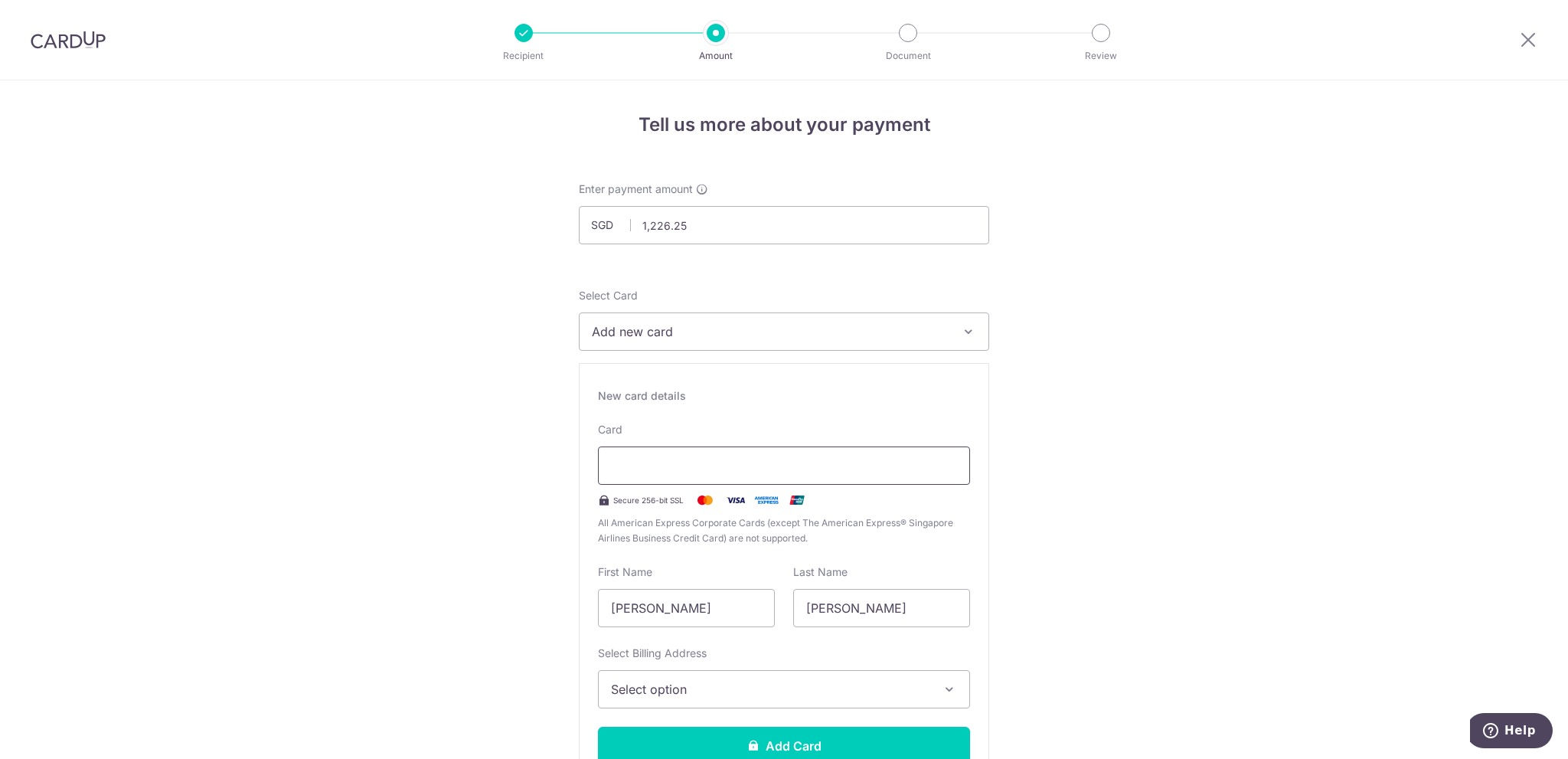
type input "08 / 2029"
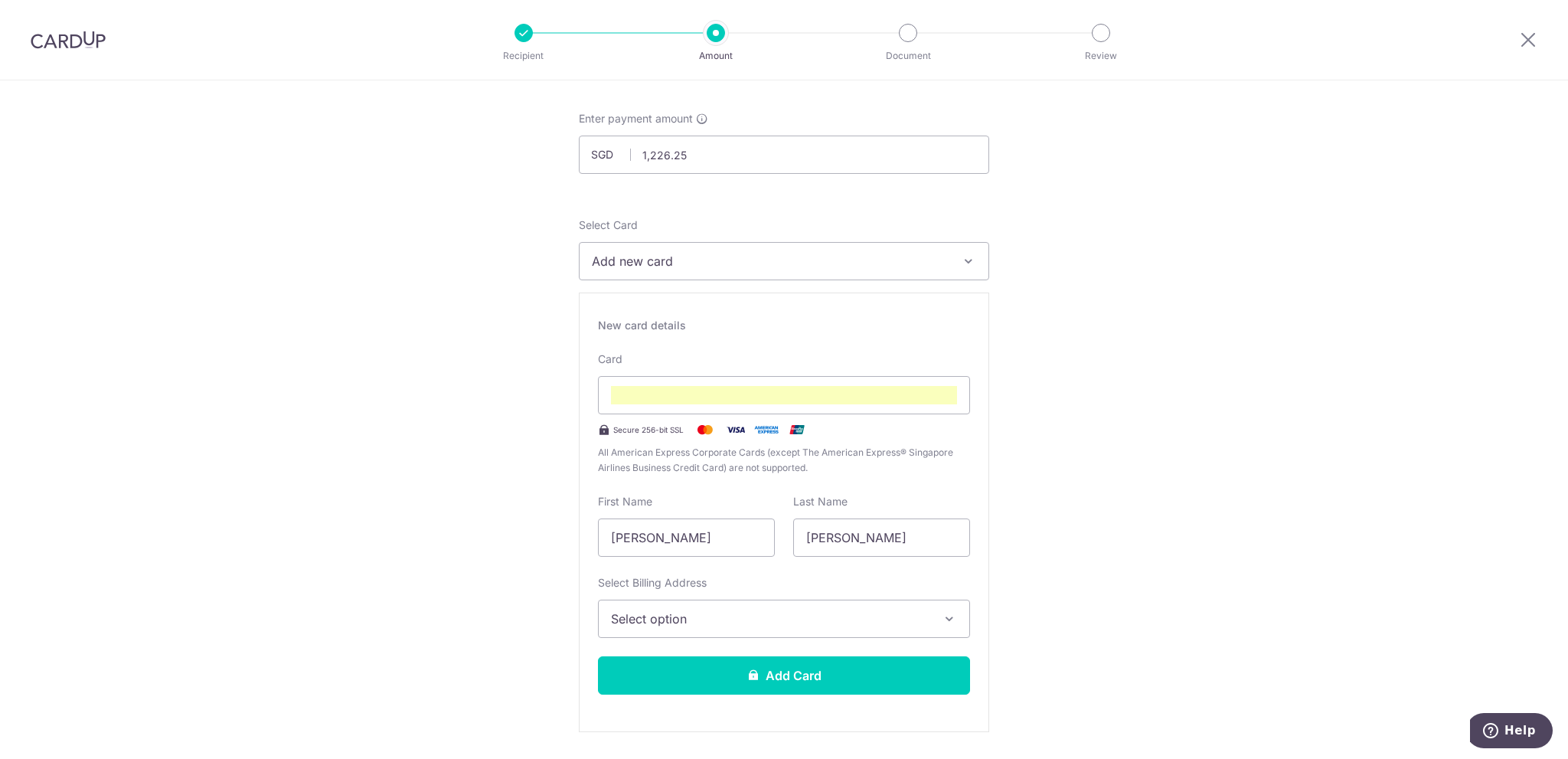
scroll to position [122, 0]
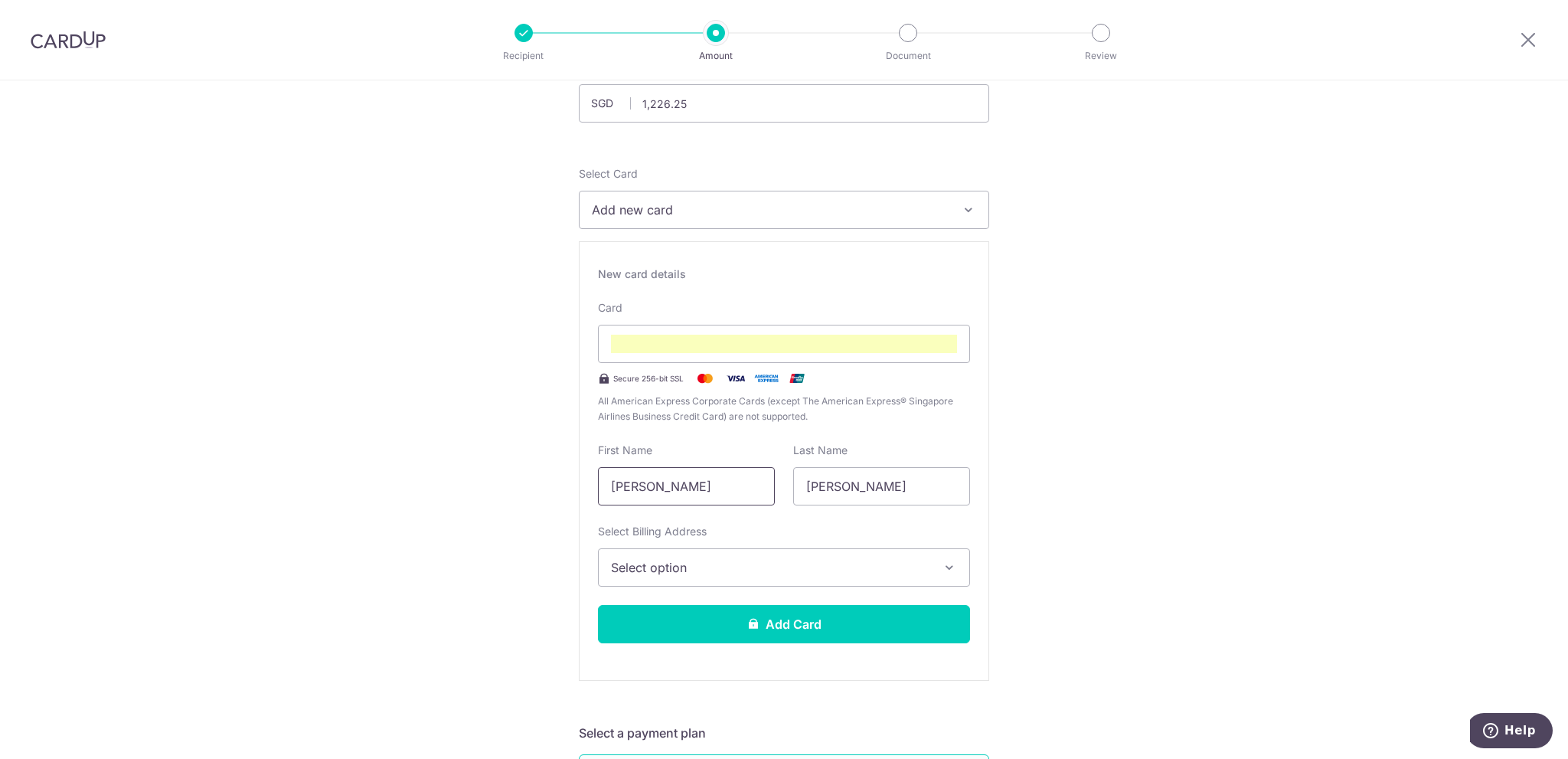
drag, startPoint x: 678, startPoint y: 485, endPoint x: 521, endPoint y: 483, distance: 157.0
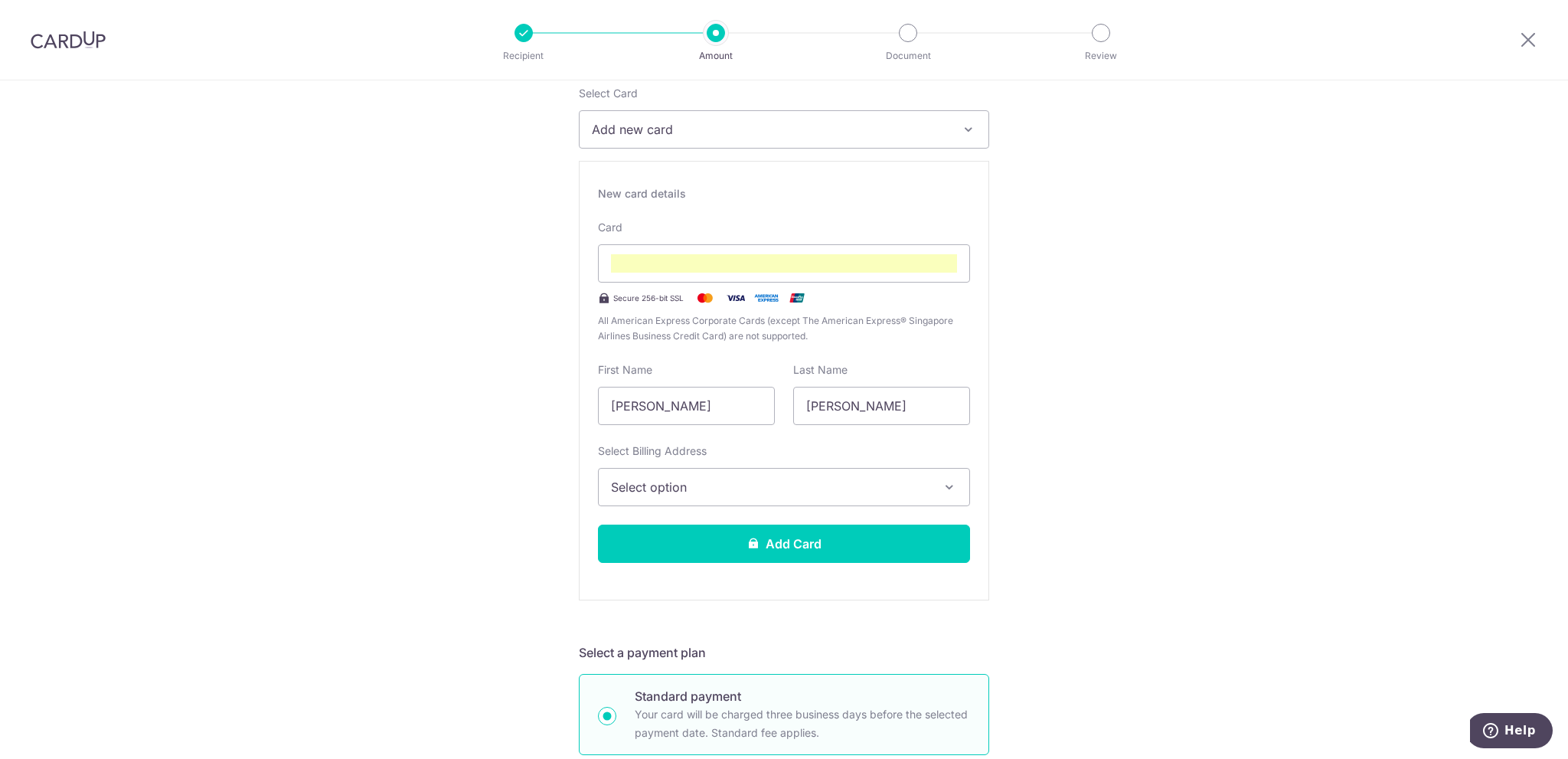
scroll to position [198, 0]
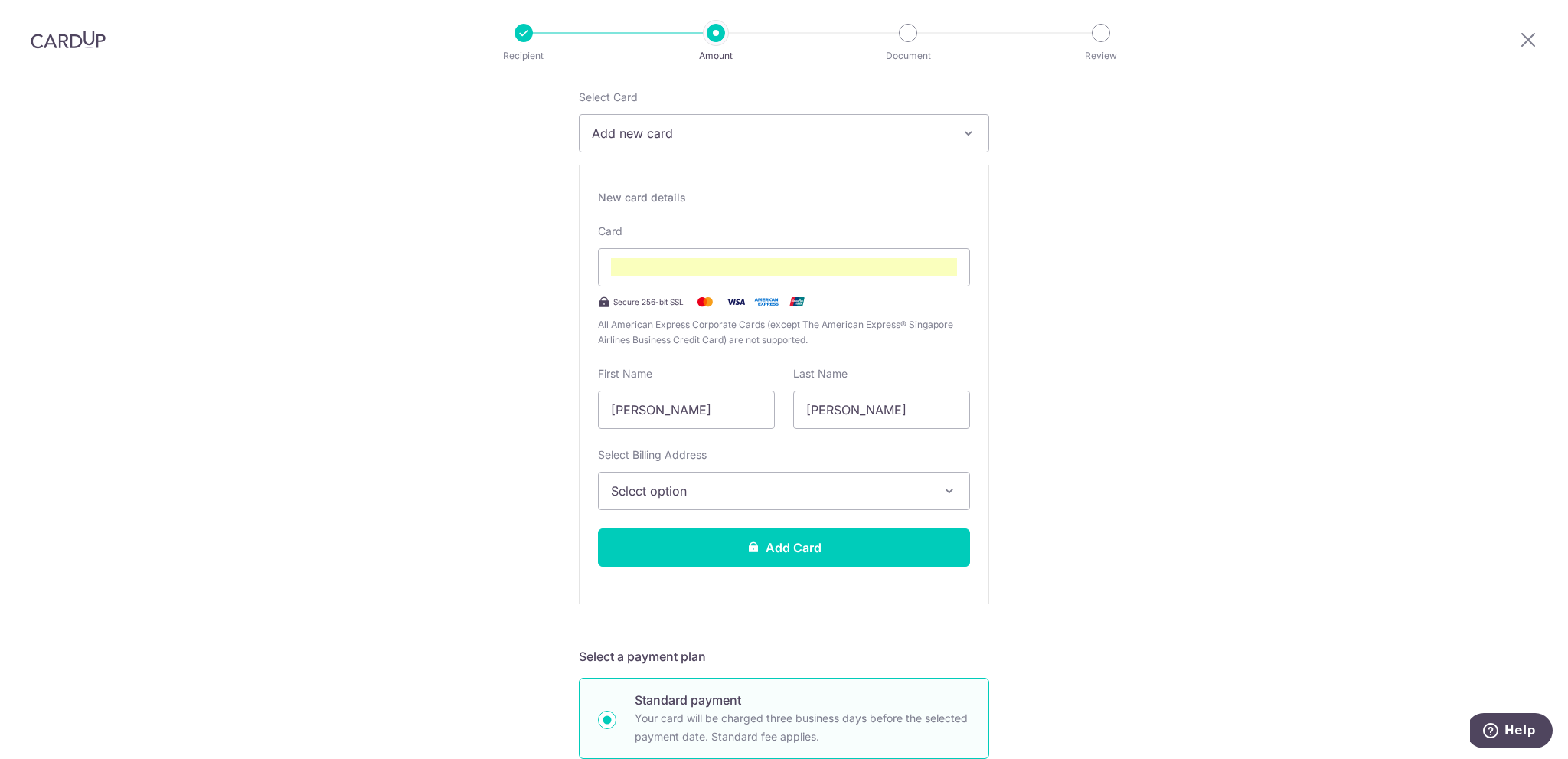
click at [646, 477] on button "Select option" at bounding box center [784, 491] width 372 height 38
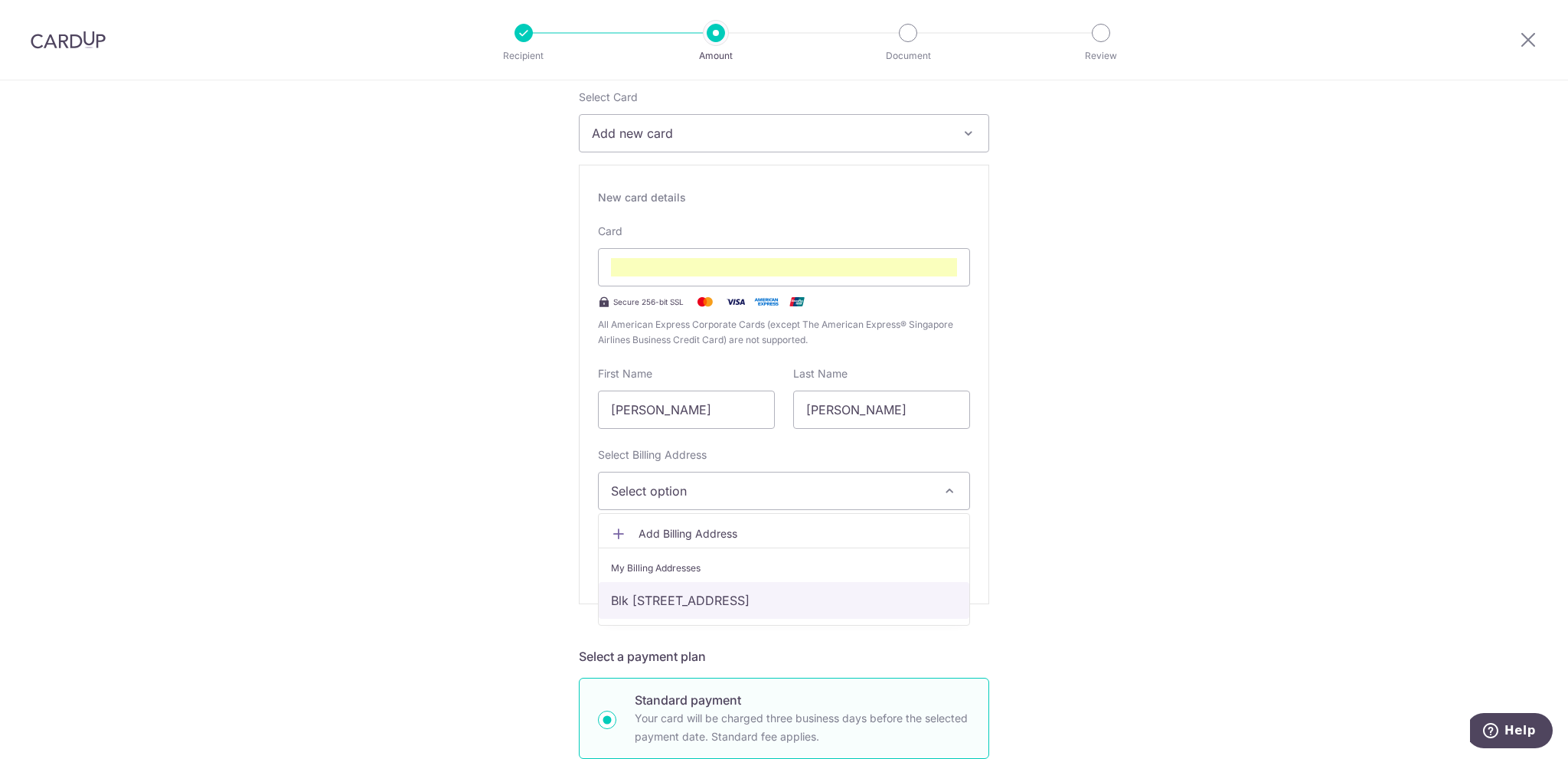
click at [655, 589] on link "Blk [STREET_ADDRESS]" at bounding box center [784, 600] width 370 height 36
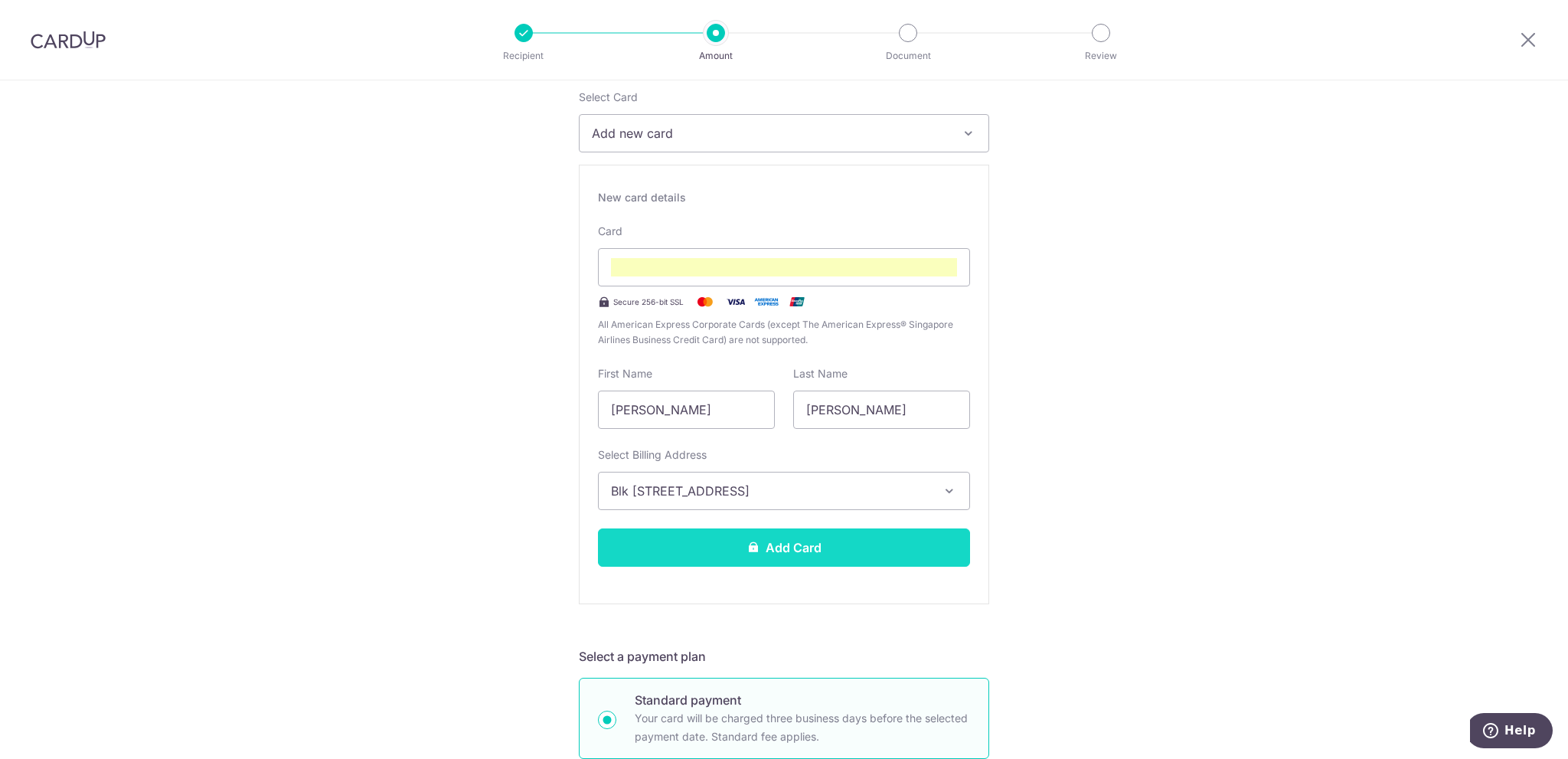
click at [679, 545] on button "Add Card" at bounding box center [784, 547] width 372 height 38
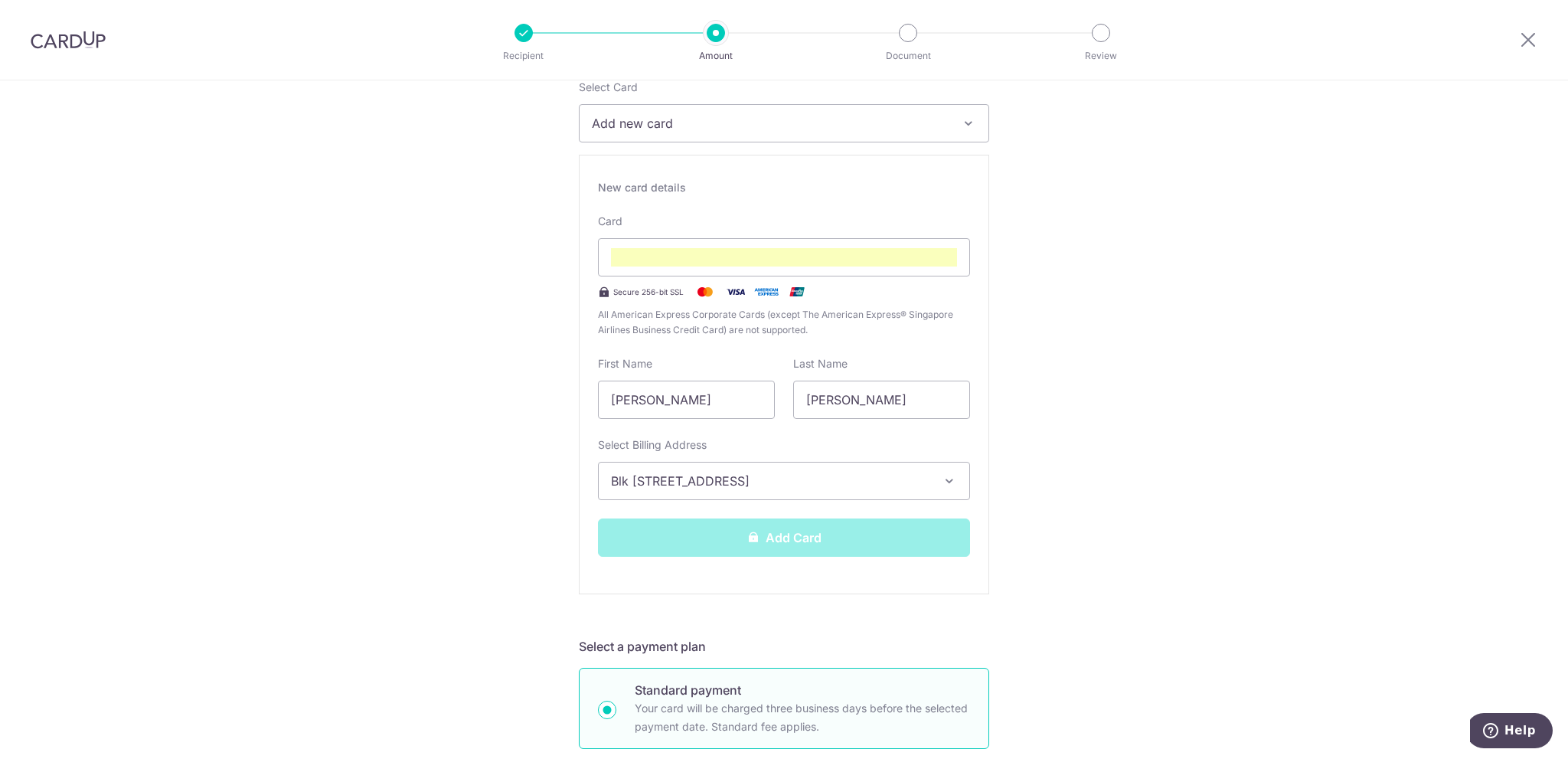
scroll to position [352, 0]
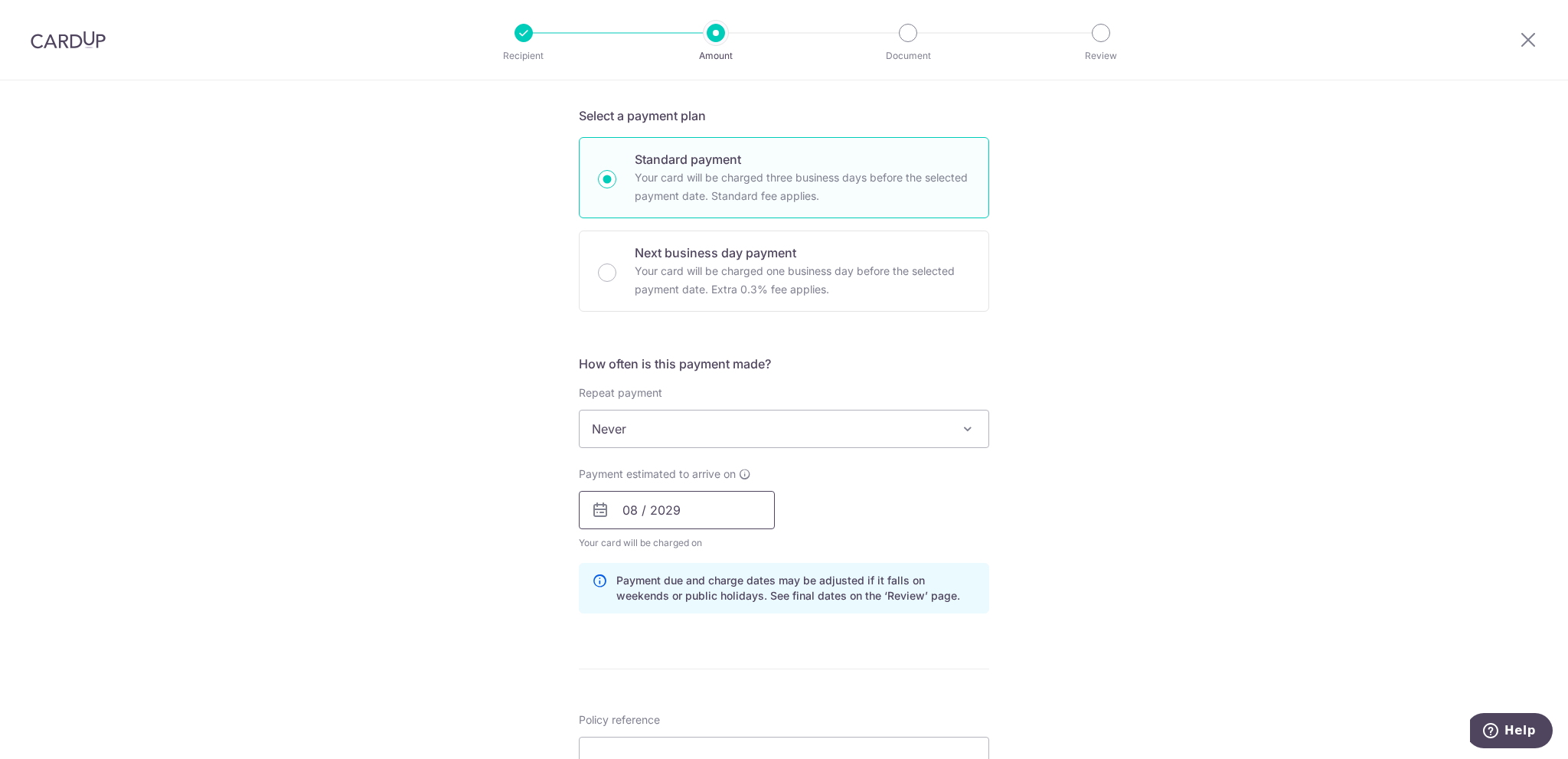
scroll to position [307, 0]
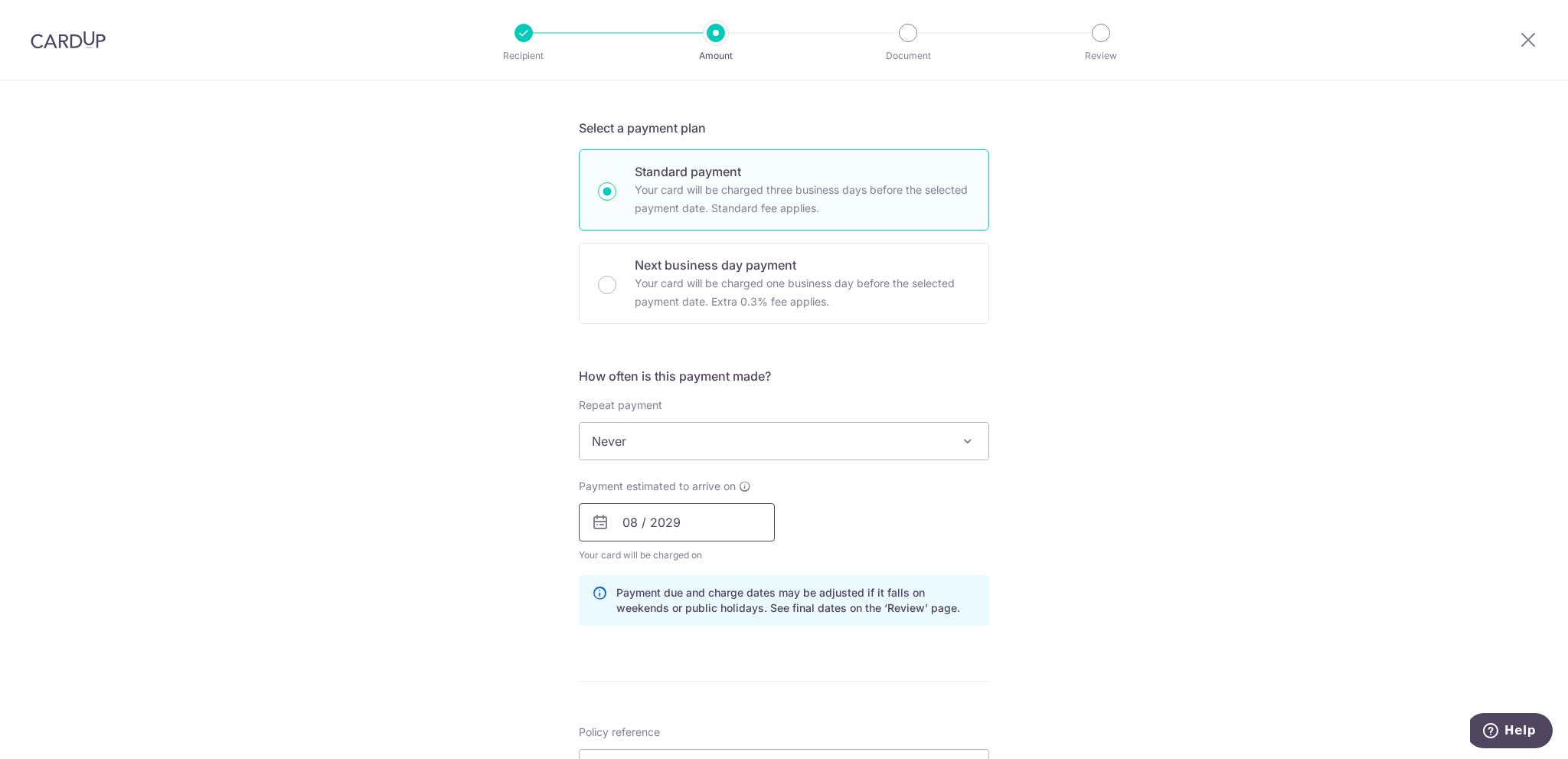
click at [701, 517] on input "08 / 2029" at bounding box center [677, 522] width 196 height 38
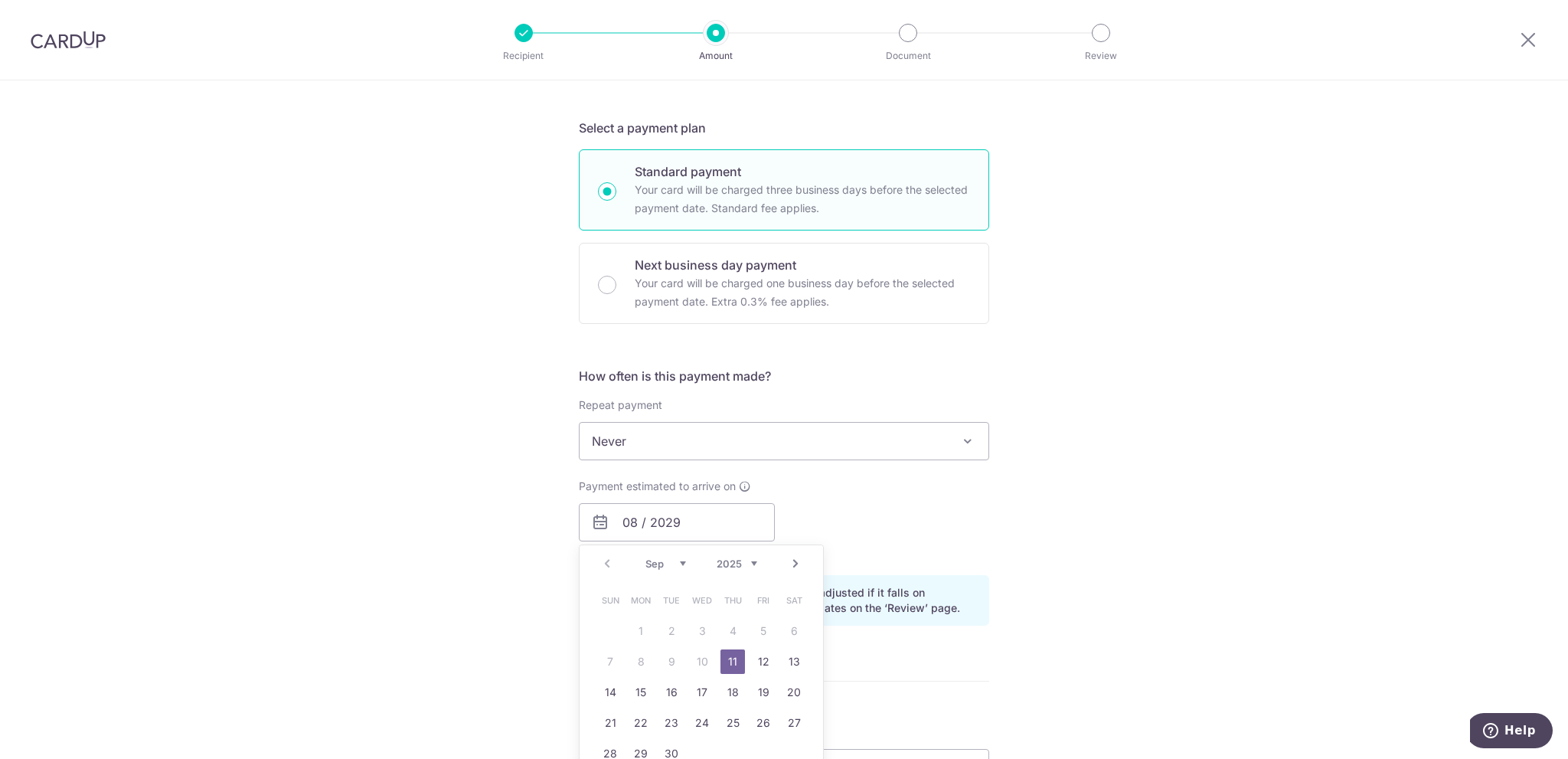
click at [724, 661] on link "11" at bounding box center [733, 662] width 25 height 25
type input "[DATE]"
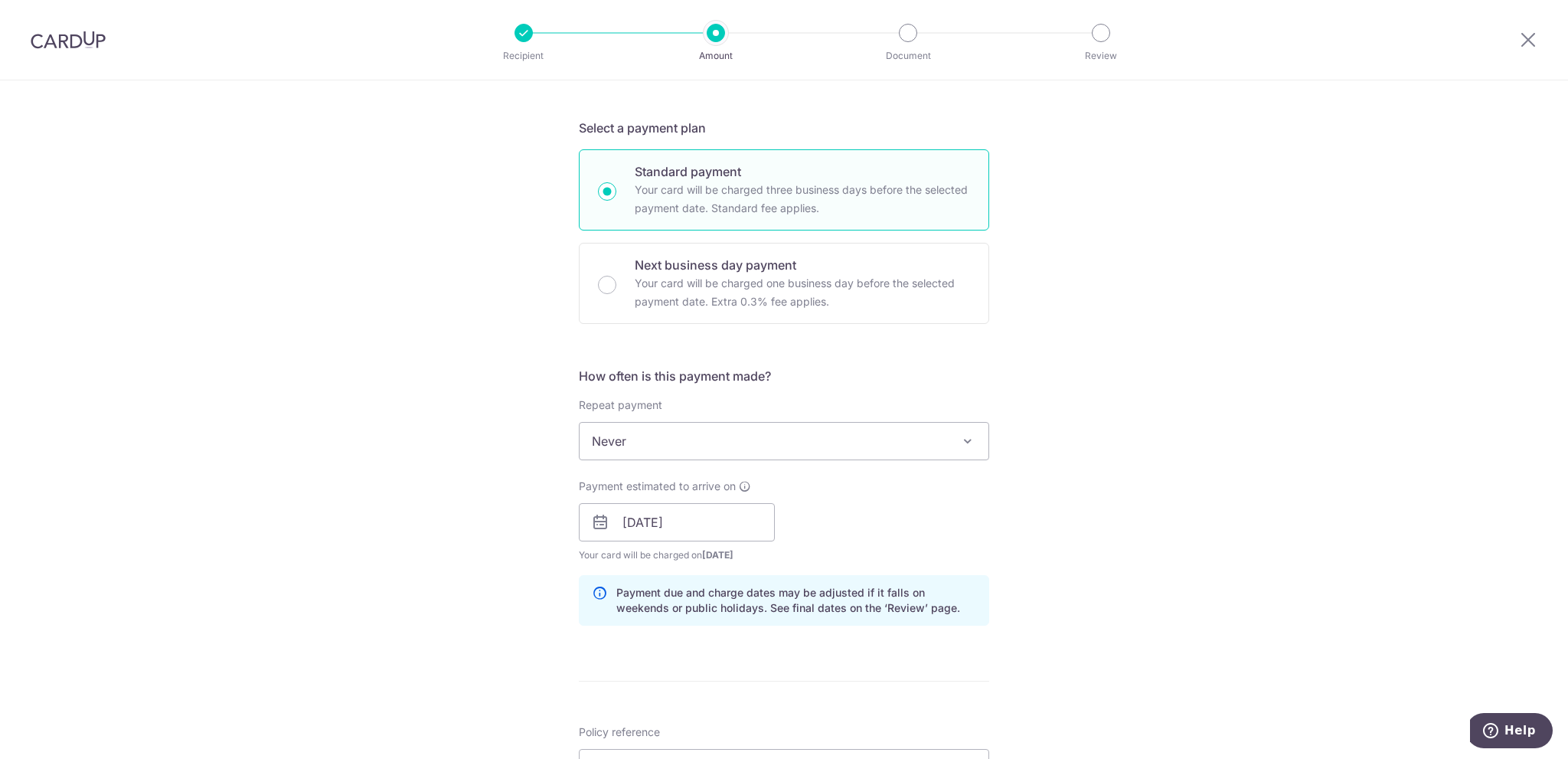
click at [458, 555] on div "Tell us more about your payment Enter payment amount SGD 1,226.25 1226.25 Card …" at bounding box center [784, 499] width 1568 height 1449
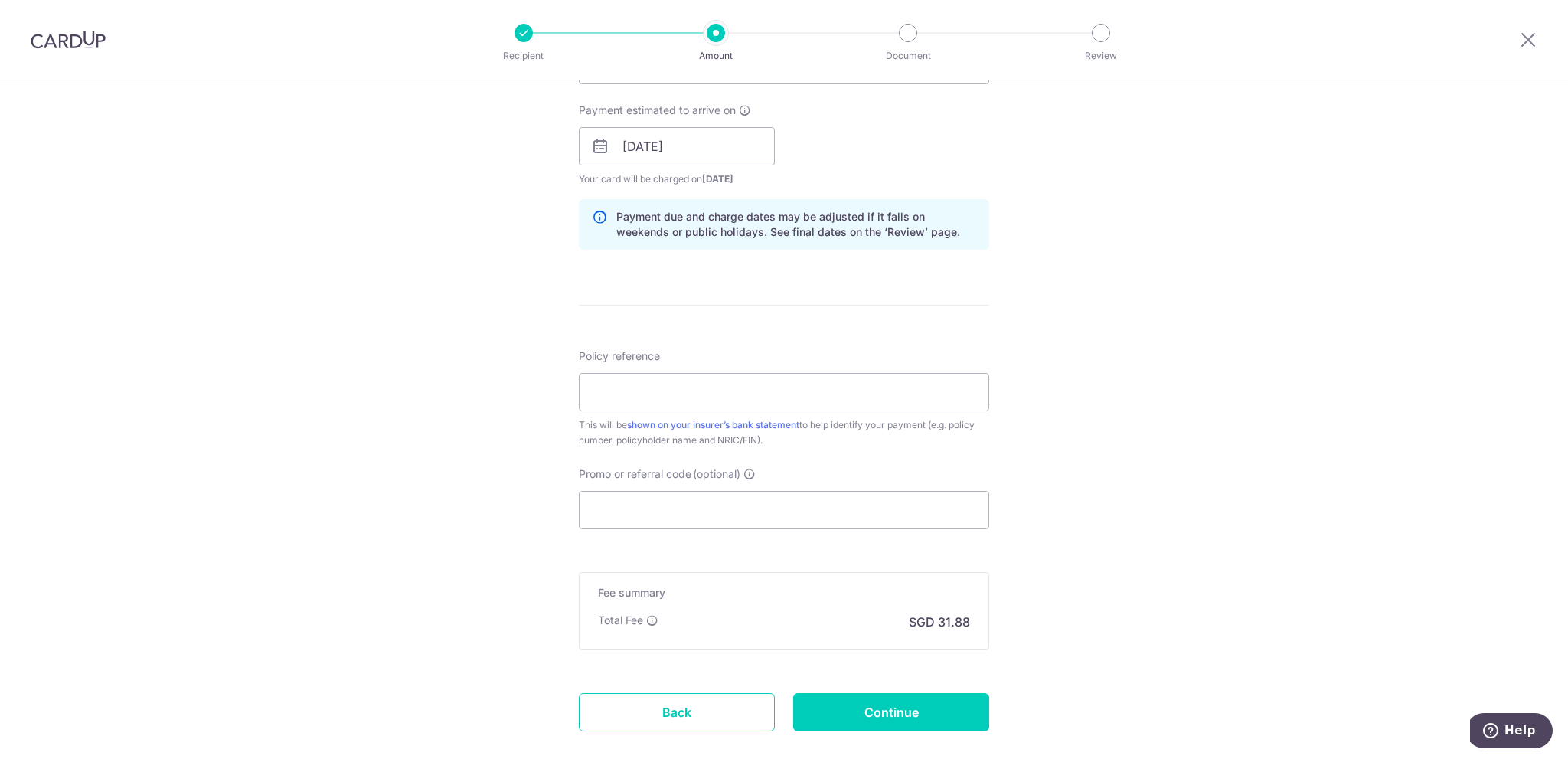
scroll to position [690, 0]
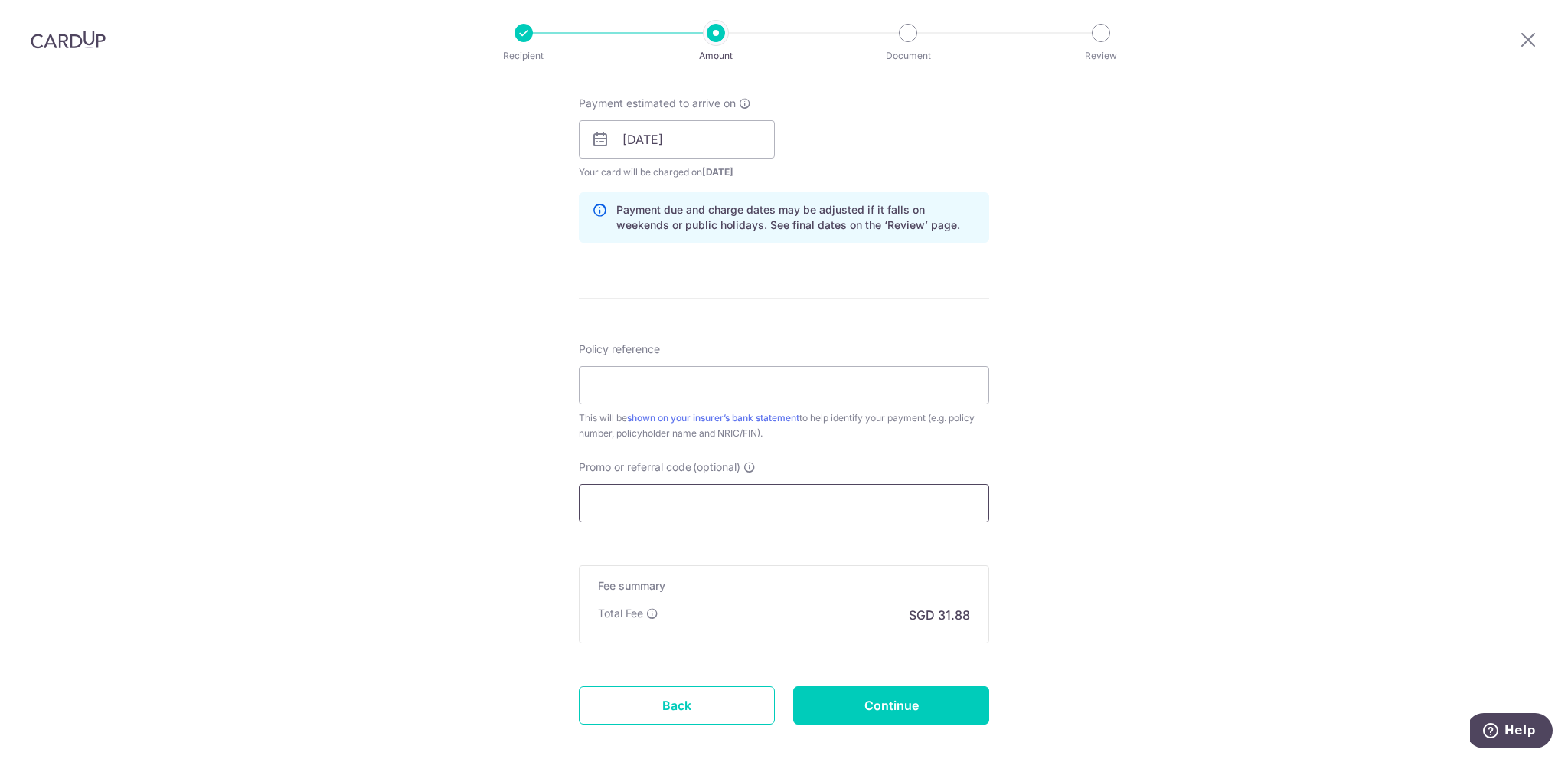
click at [693, 505] on input "Promo or referral code (optional)" at bounding box center [784, 503] width 410 height 38
paste input "OFF225"
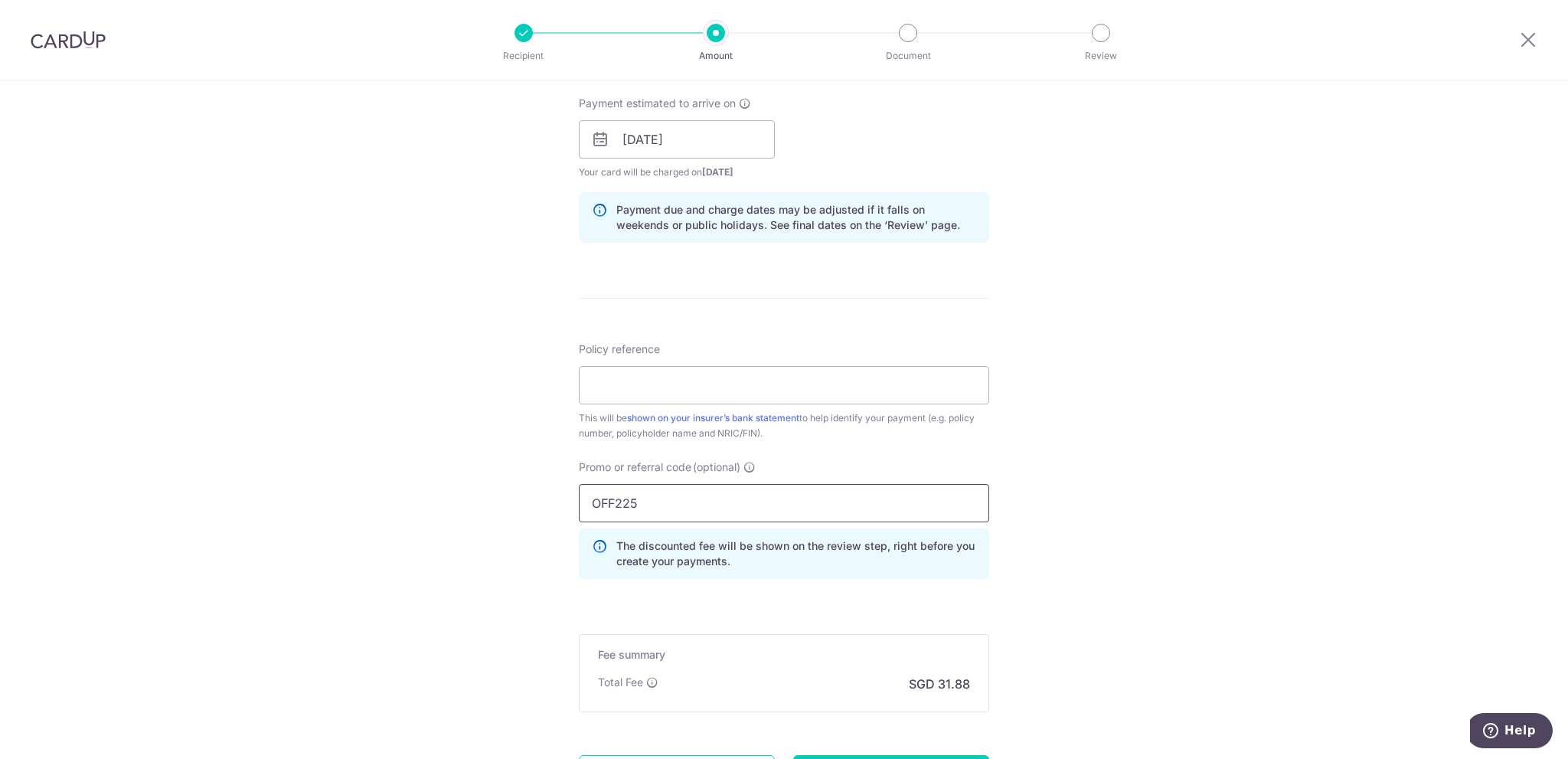
type input "OFF225"
click at [1094, 447] on div "Tell us more about your payment Enter payment amount SGD 1,226.25 1226.25 Card …" at bounding box center [784, 149] width 1568 height 1517
click at [742, 399] on input "Policy reference" at bounding box center [784, 385] width 410 height 38
click at [713, 506] on input "OFF225" at bounding box center [784, 503] width 410 height 38
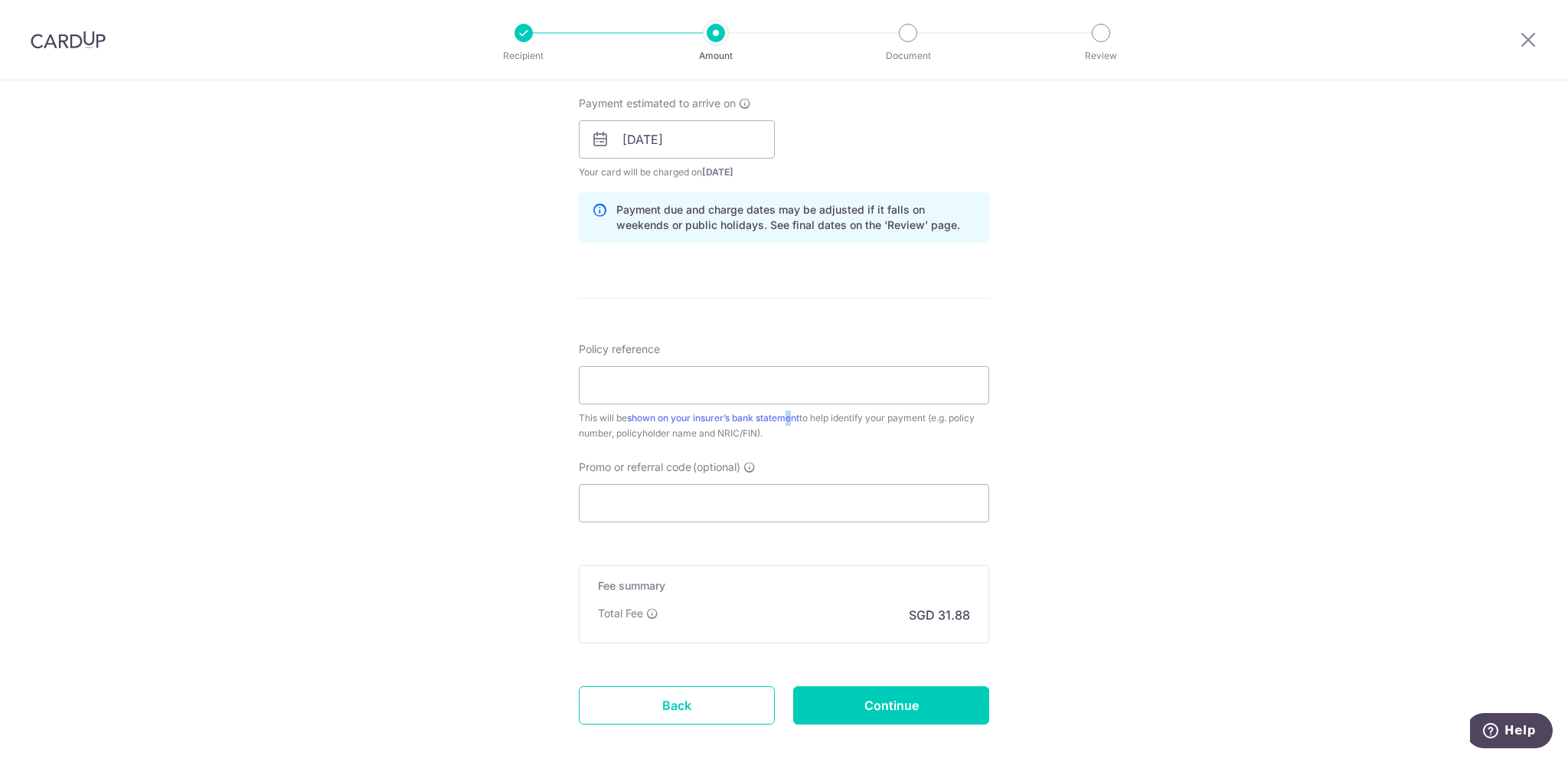
click at [790, 411] on div "This will be shown on your insurer’s bank statement to help identify your payme…" at bounding box center [784, 426] width 410 height 30
click at [808, 366] on input "Policy reference" at bounding box center [784, 385] width 410 height 38
click at [718, 507] on input "Promo or referral code (optional)" at bounding box center [784, 503] width 410 height 38
paste input "OFF225"
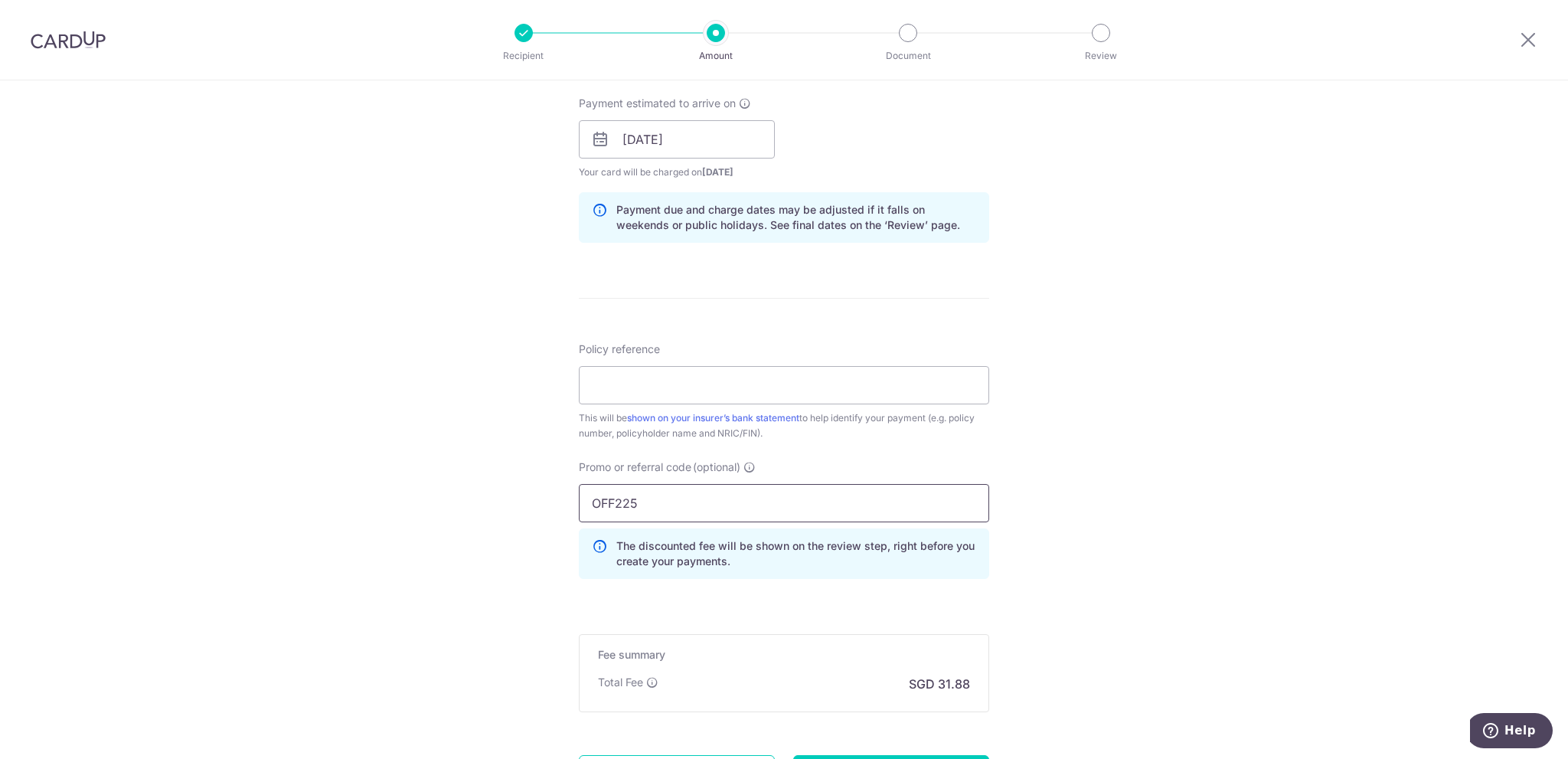
type input "OFF225"
click at [1115, 429] on div "Tell us more about your payment Enter payment amount SGD 1,226.25 1226.25 Card …" at bounding box center [784, 149] width 1568 height 1517
click at [704, 388] on input "Policy reference" at bounding box center [784, 385] width 410 height 38
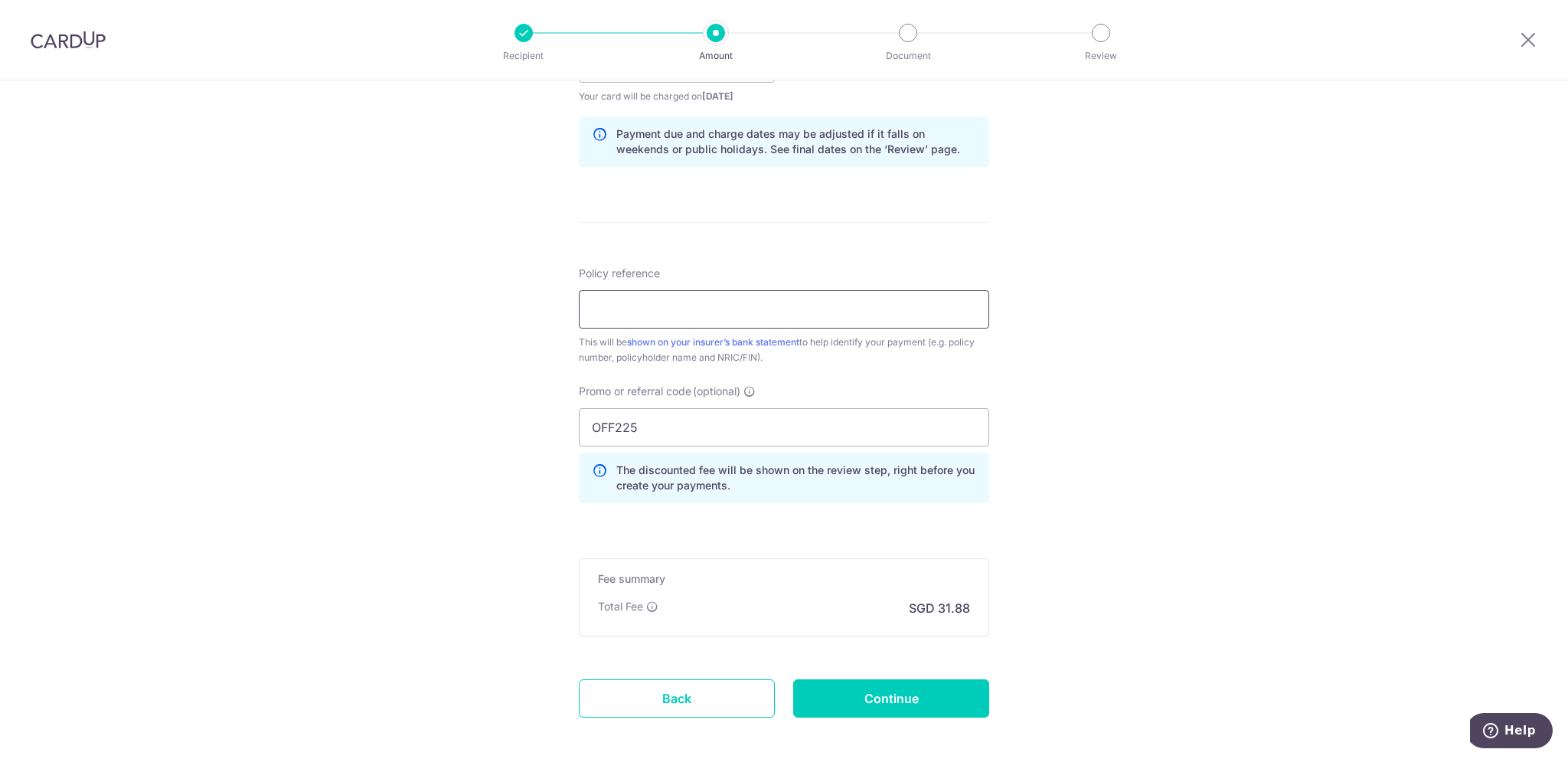
scroll to position [760, 0]
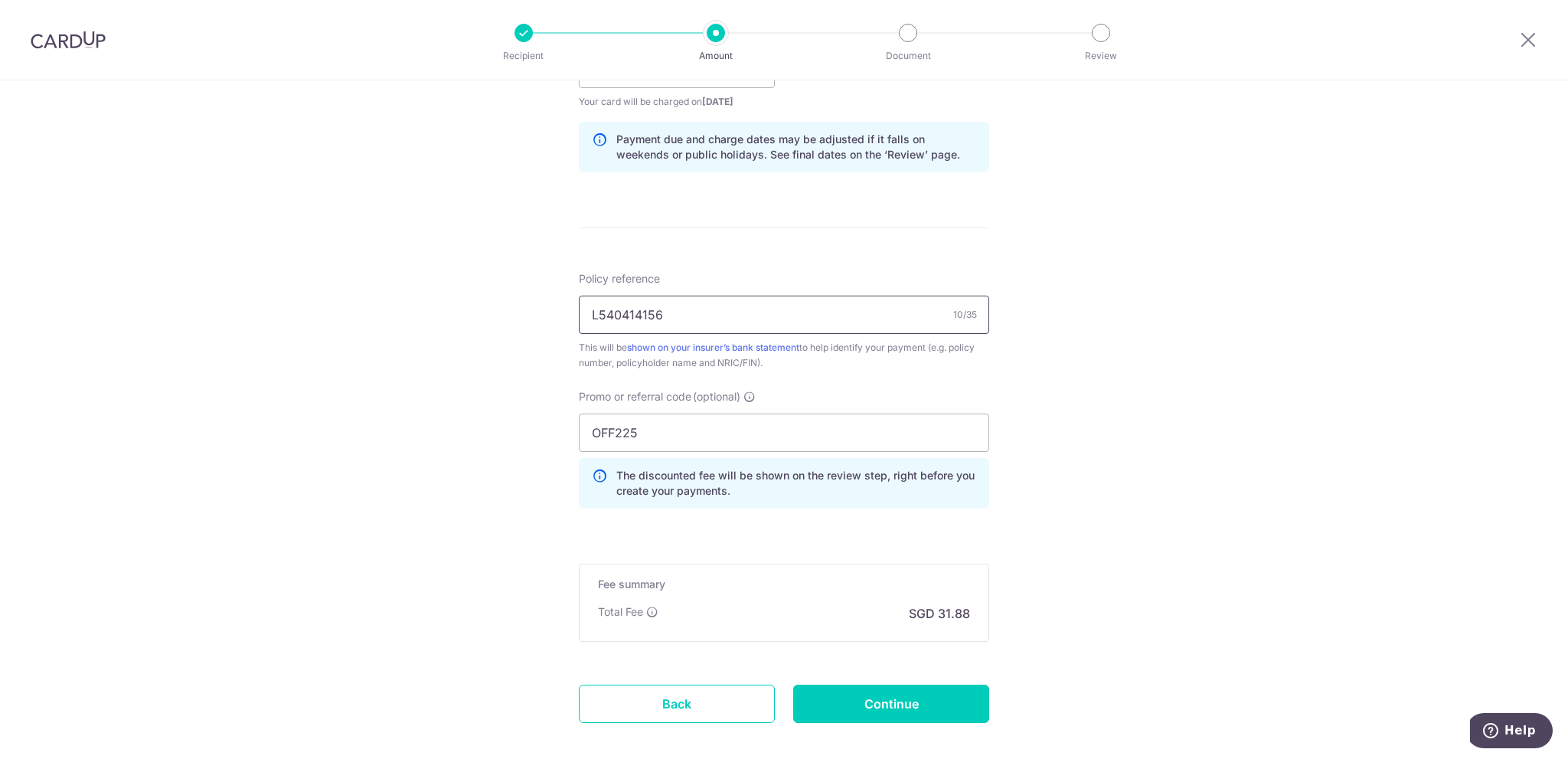
type input "L540414156"
click at [463, 372] on div "Tell us more about your payment Enter payment amount SGD 1,226.25 1226.25 Card …" at bounding box center [784, 79] width 1568 height 1517
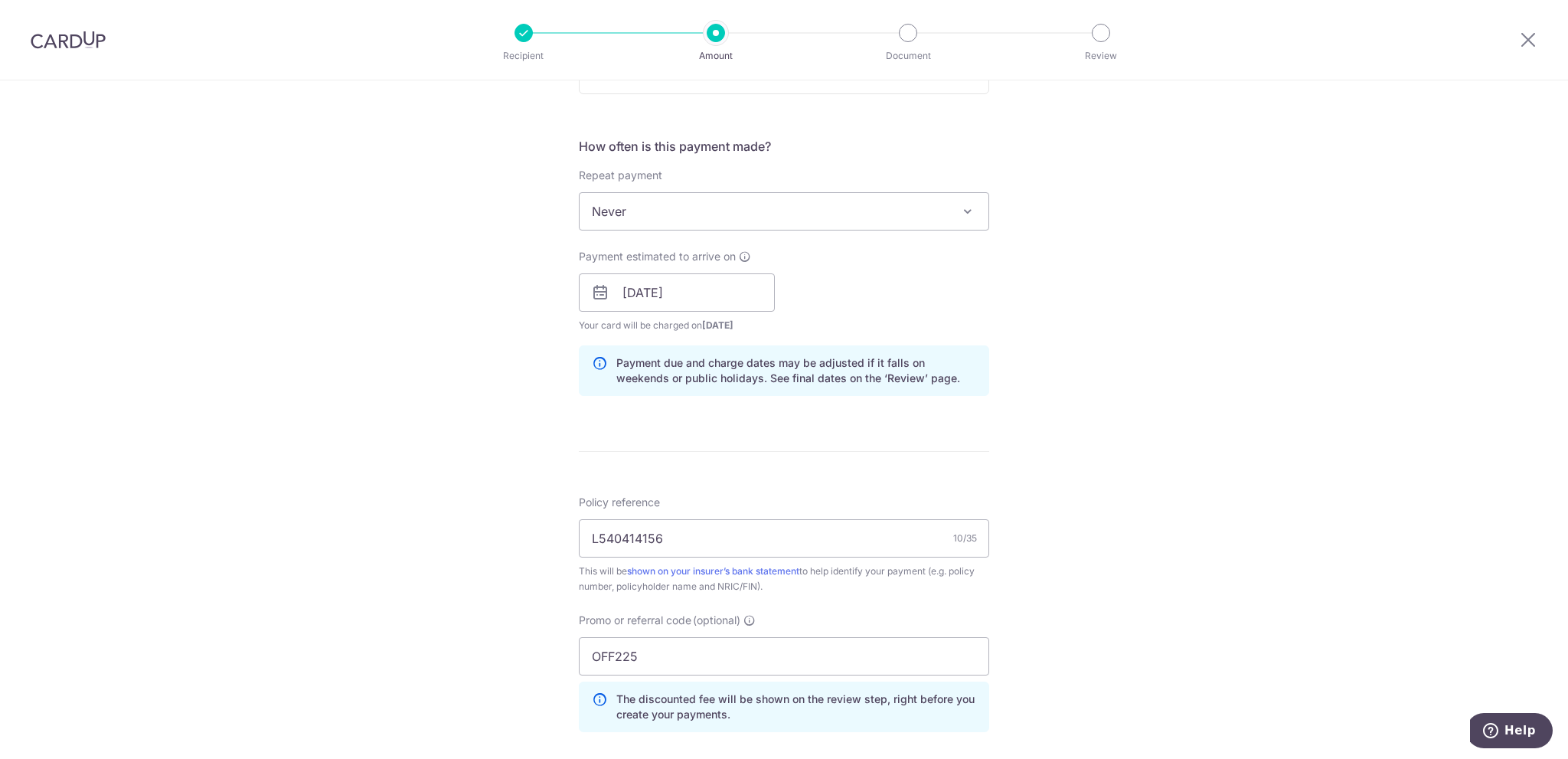
scroll to position [836, 0]
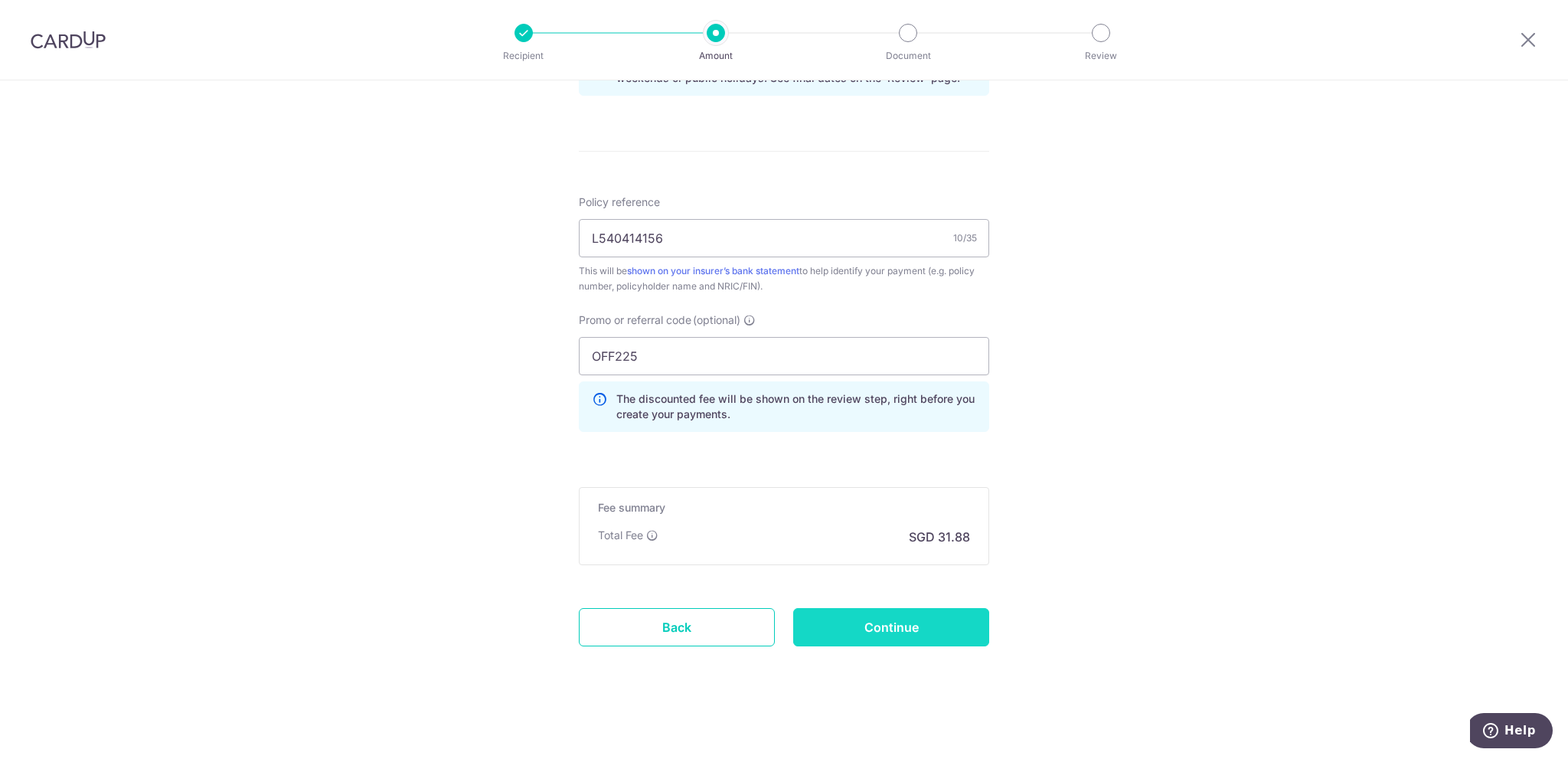
click at [821, 629] on input "Continue" at bounding box center [891, 627] width 196 height 38
type input "Create Schedule"
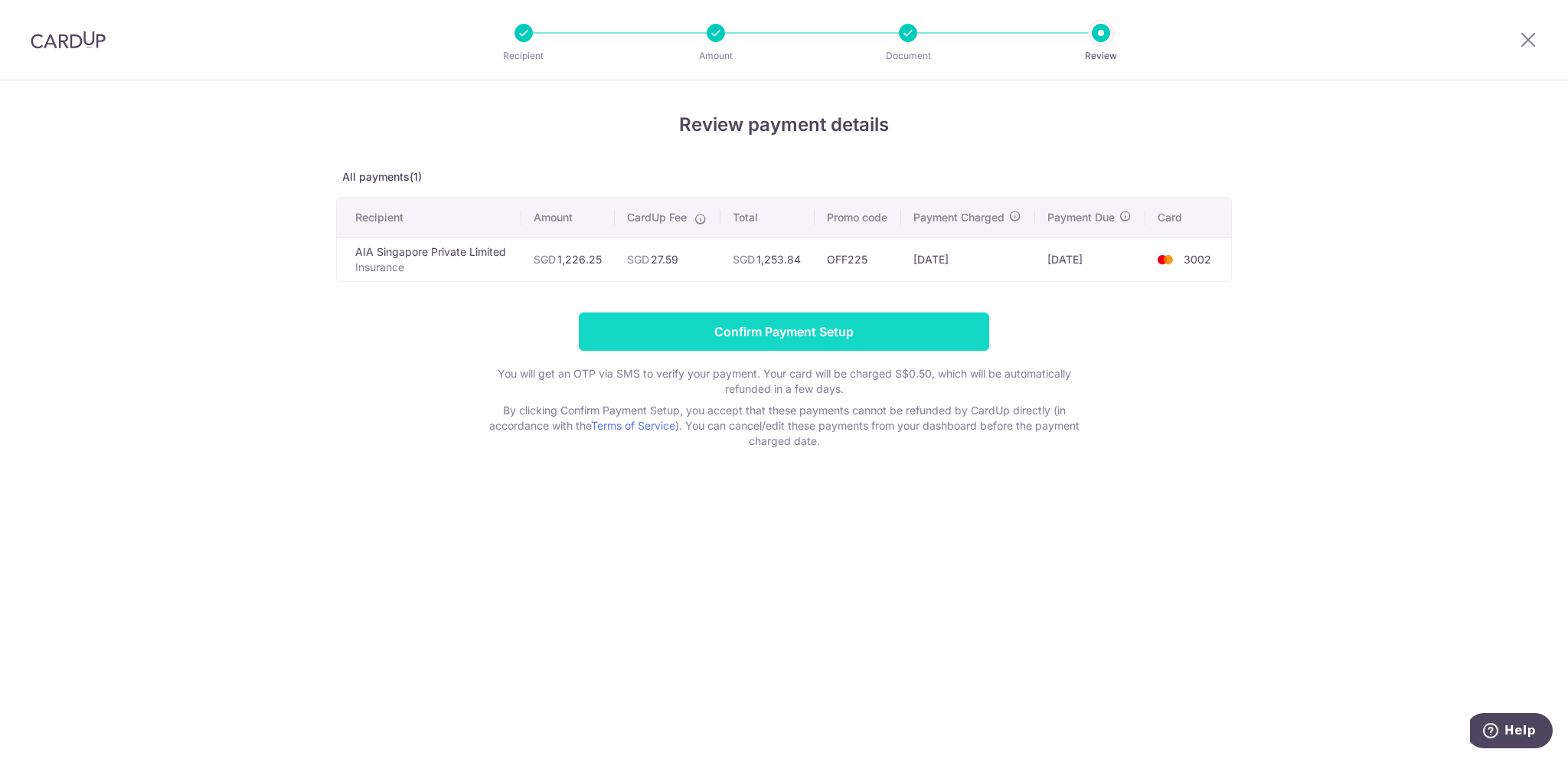
click at [686, 330] on input "Confirm Payment Setup" at bounding box center [784, 332] width 410 height 38
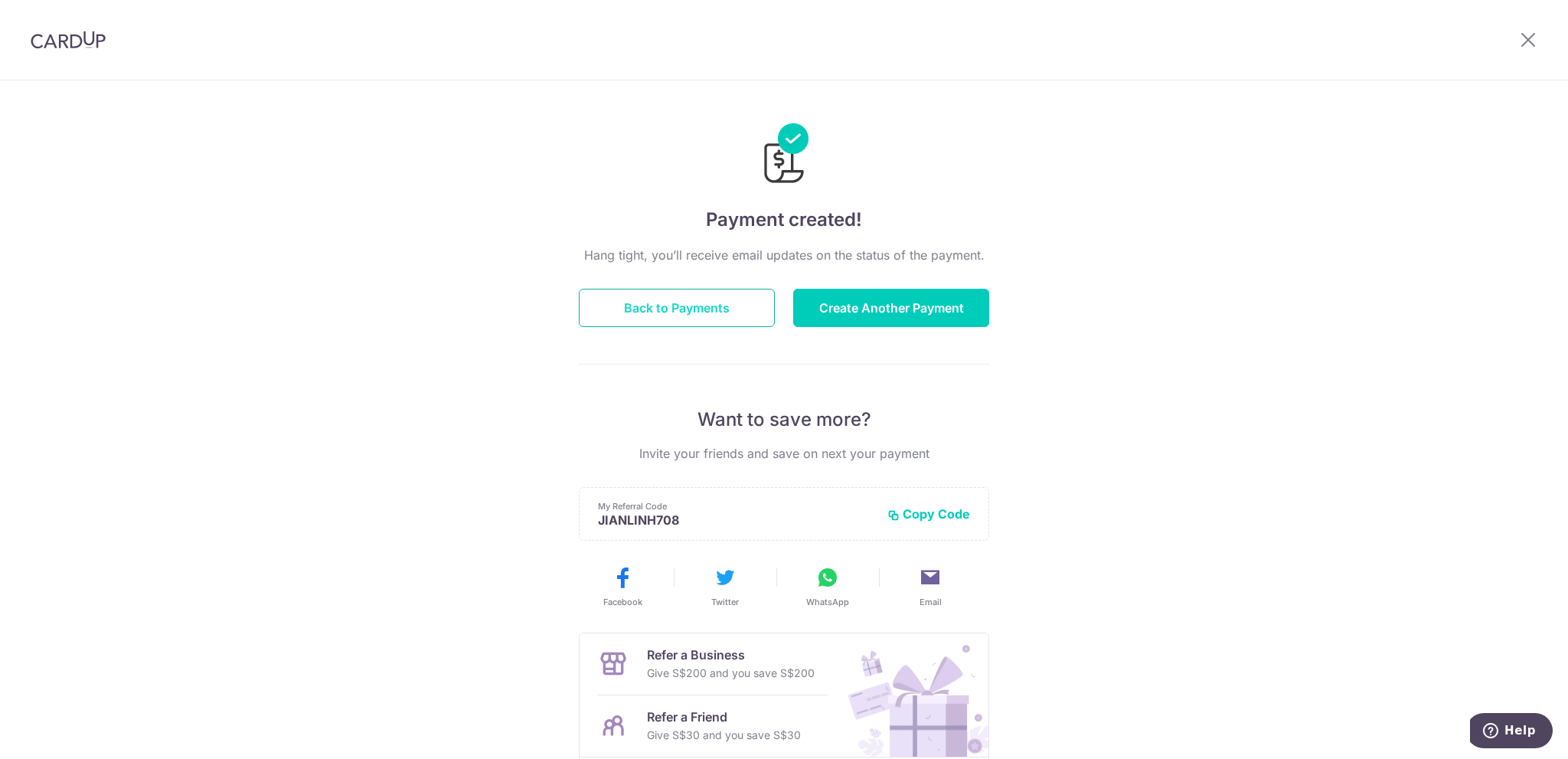
click at [673, 317] on button "Back to Payments" at bounding box center [677, 308] width 196 height 38
